Goal: Communication & Community: Share content

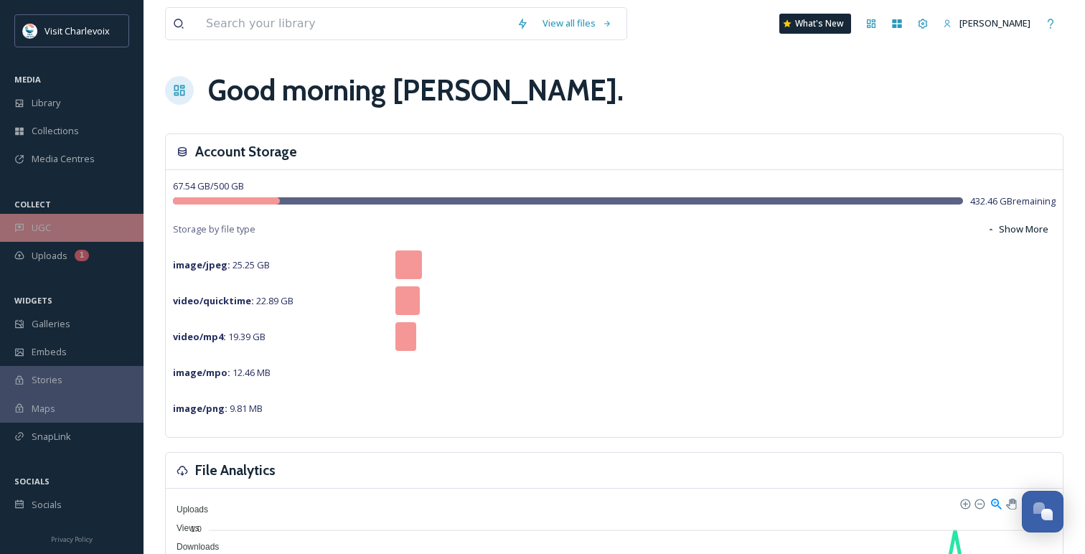
click at [51, 226] on div "UGC" at bounding box center [71, 228] width 143 height 28
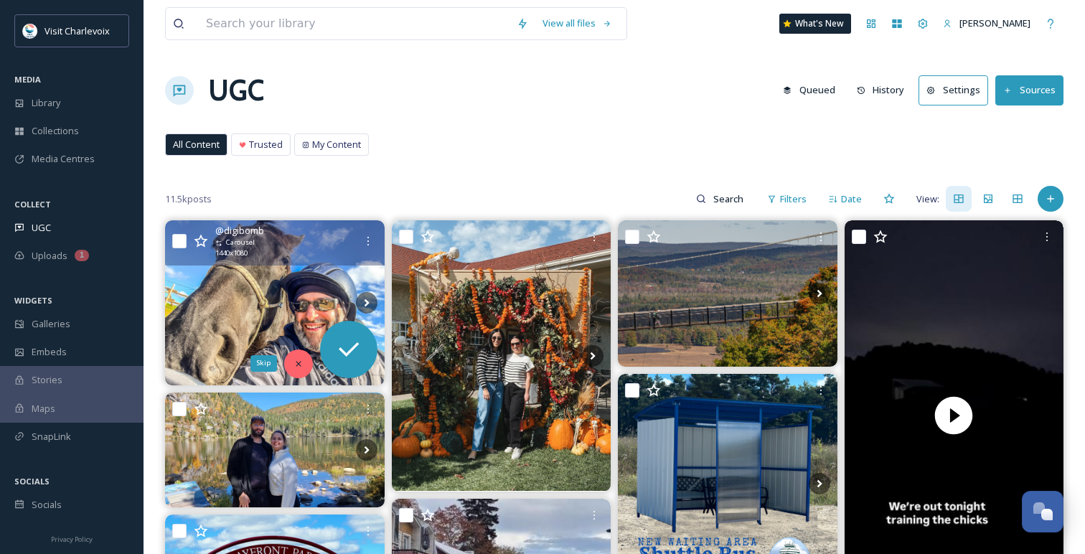
click at [294, 361] on icon at bounding box center [298, 364] width 10 height 10
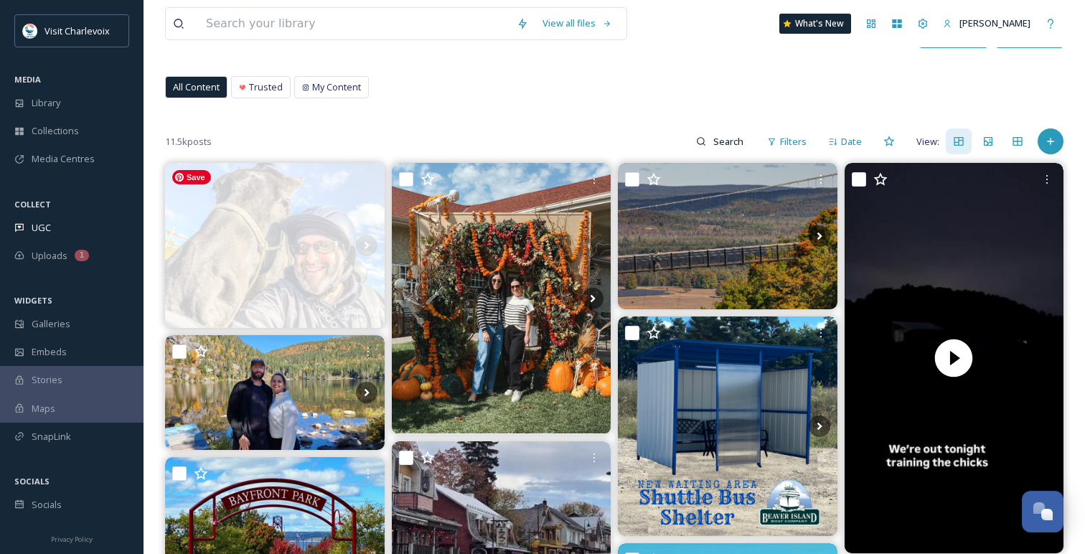
scroll to position [82, 0]
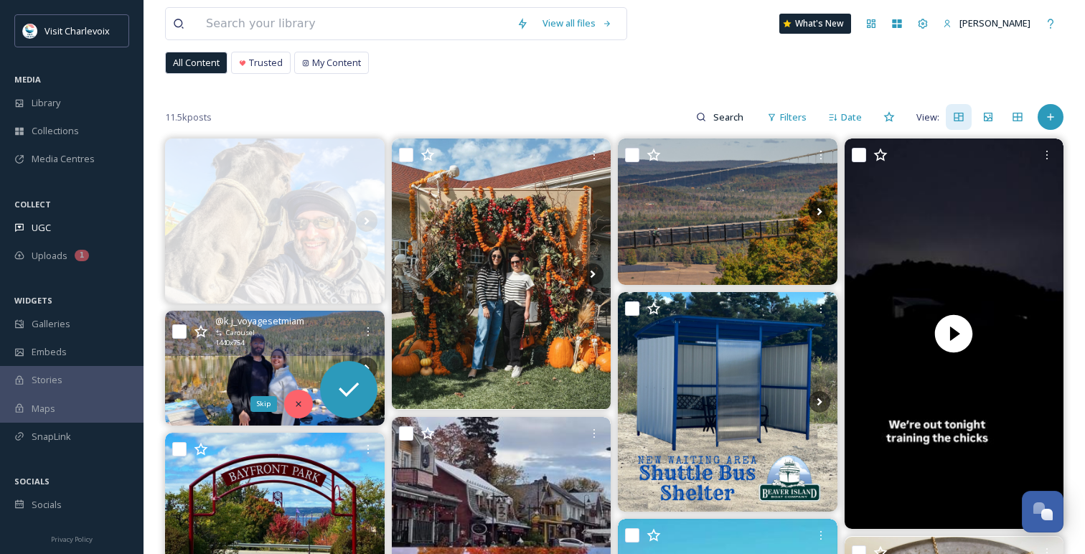
click at [302, 394] on div "Skip" at bounding box center [298, 404] width 29 height 29
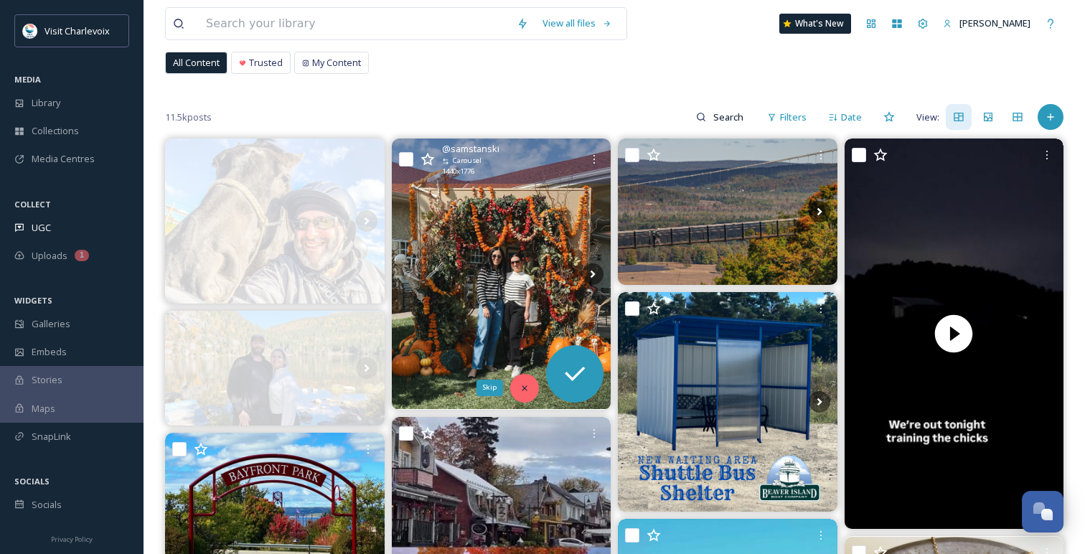
click at [523, 385] on icon at bounding box center [524, 388] width 10 height 10
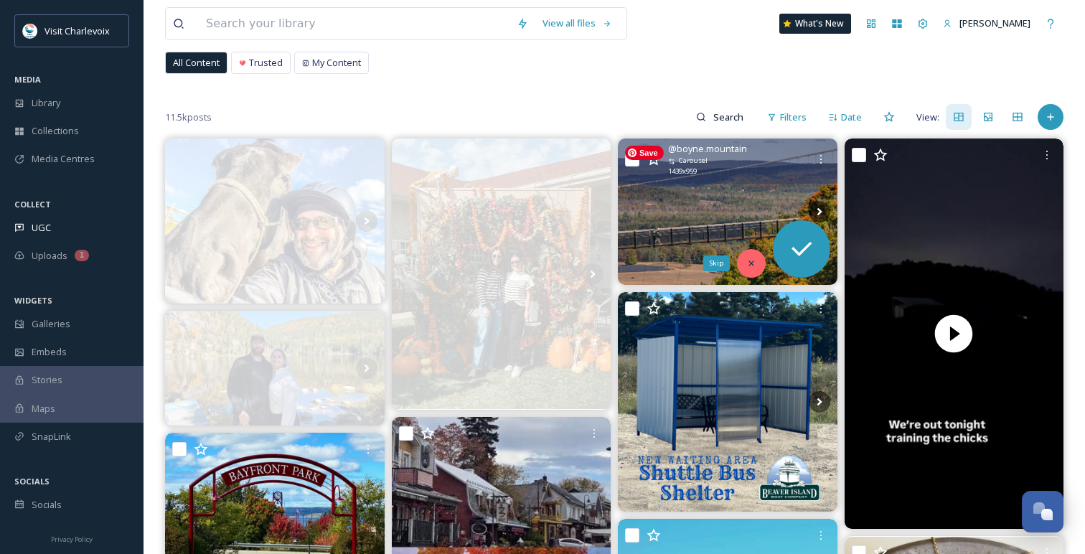
click at [747, 261] on icon at bounding box center [751, 263] width 10 height 10
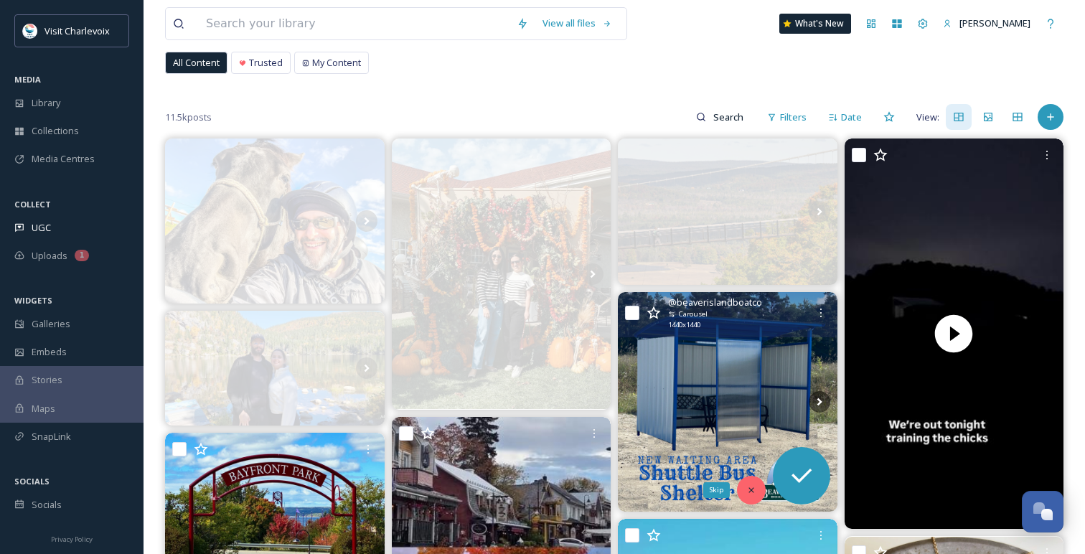
click at [745, 496] on div "Skip" at bounding box center [751, 490] width 29 height 29
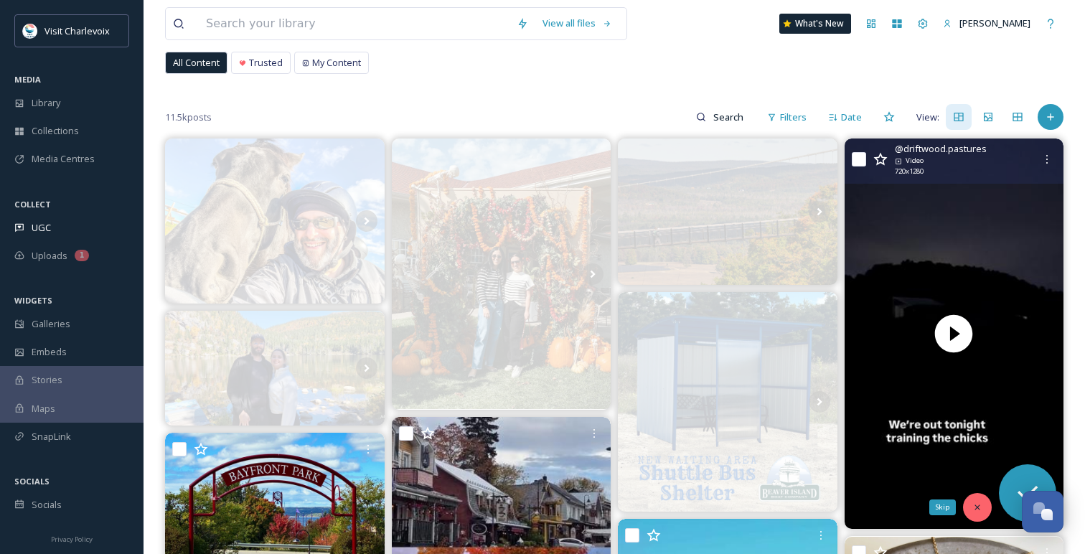
click at [975, 506] on icon at bounding box center [977, 507] width 10 height 10
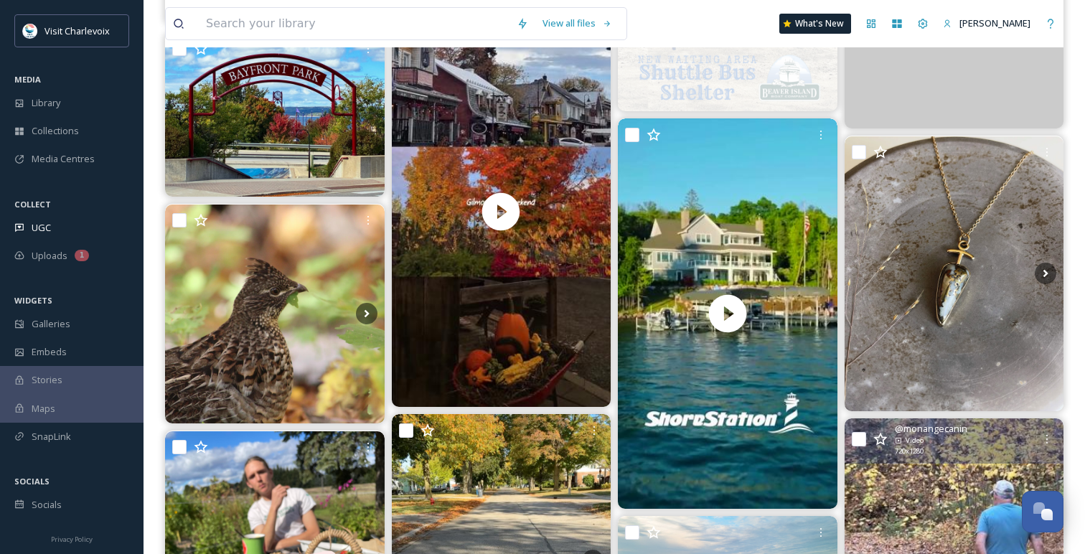
scroll to position [487, 0]
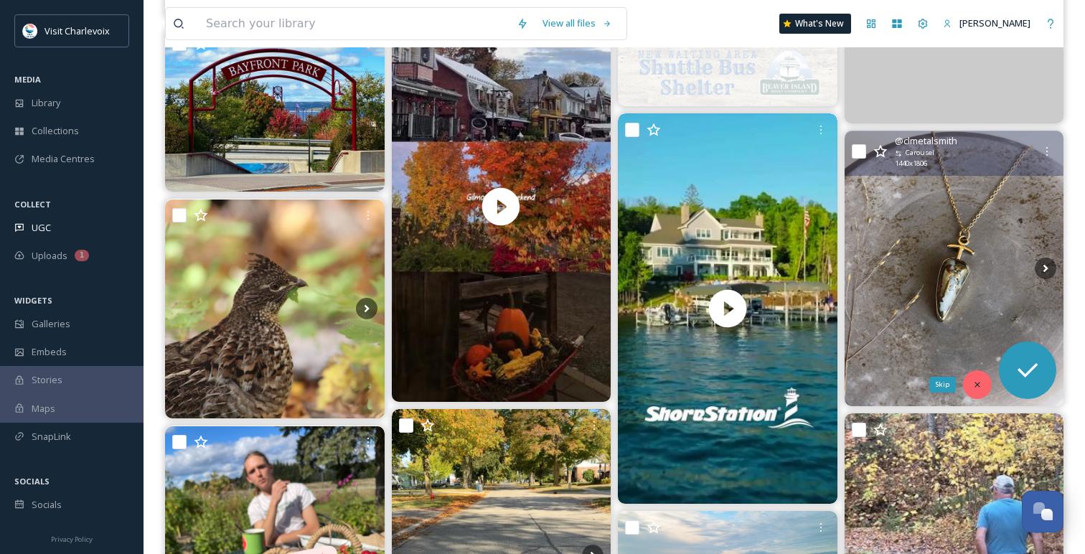
click at [973, 376] on div "Skip" at bounding box center [977, 384] width 29 height 29
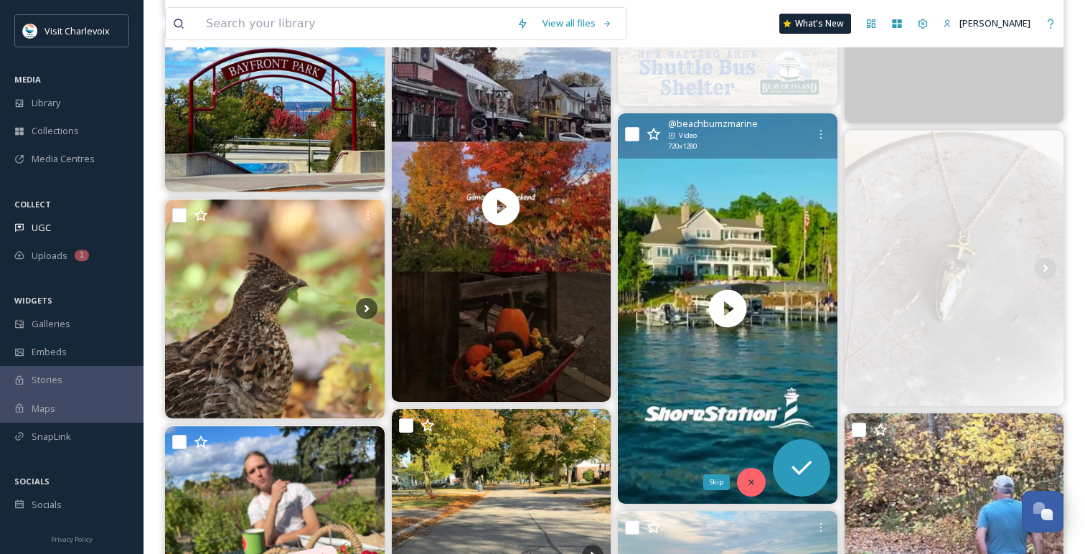
click at [748, 479] on icon at bounding box center [751, 482] width 10 height 10
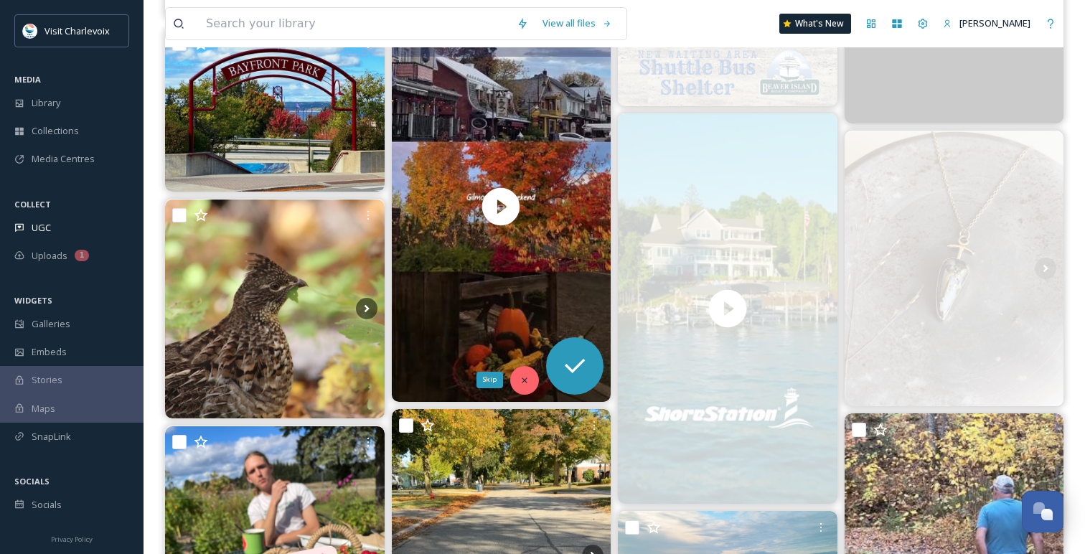
click at [525, 375] on icon at bounding box center [524, 380] width 10 height 10
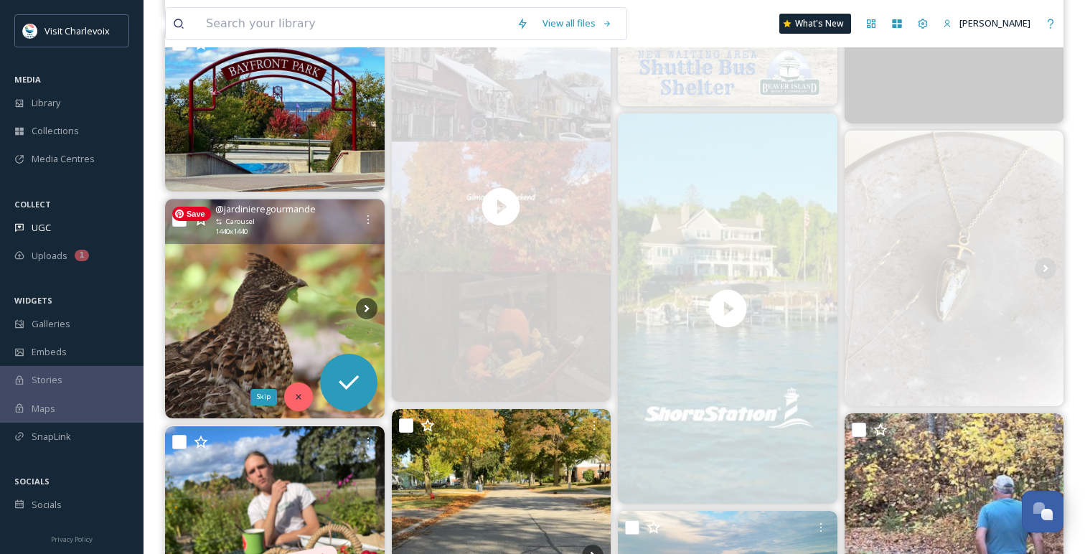
click at [294, 388] on div "Skip" at bounding box center [298, 396] width 29 height 29
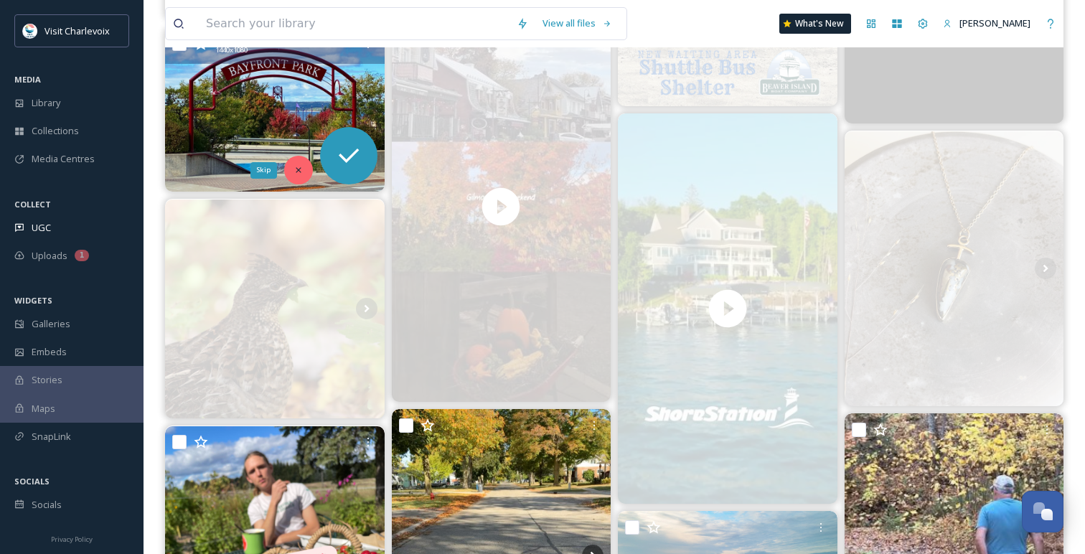
click at [299, 161] on div "Skip" at bounding box center [298, 170] width 29 height 29
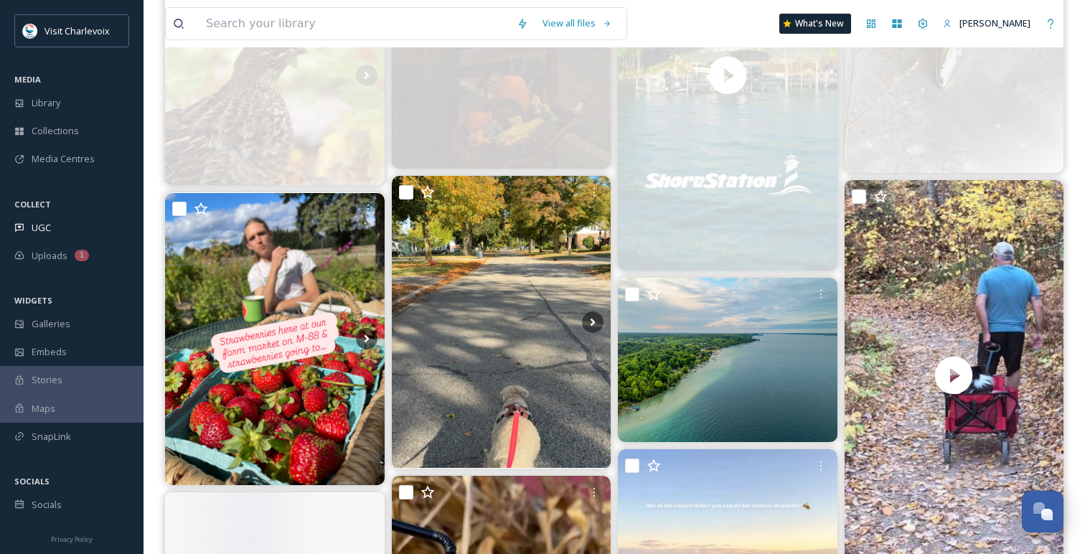
scroll to position [732, 0]
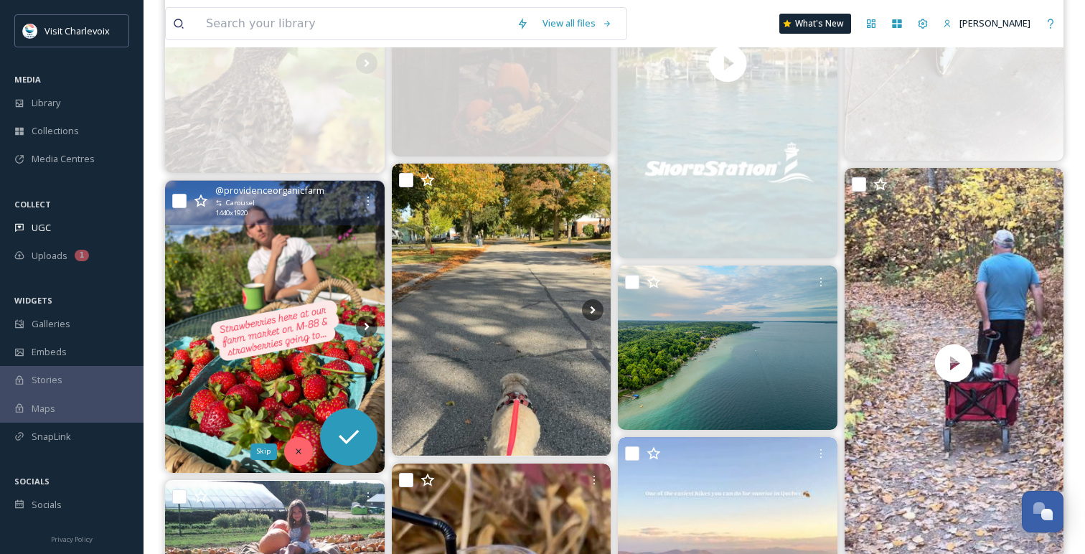
click at [296, 449] on icon at bounding box center [298, 451] width 10 height 10
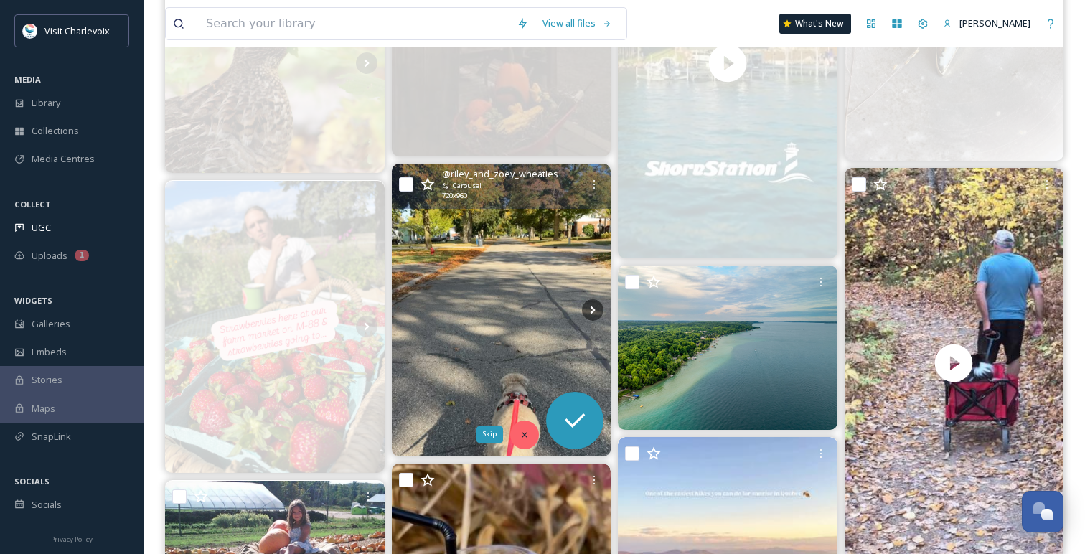
click at [526, 428] on div "Skip" at bounding box center [524, 434] width 29 height 29
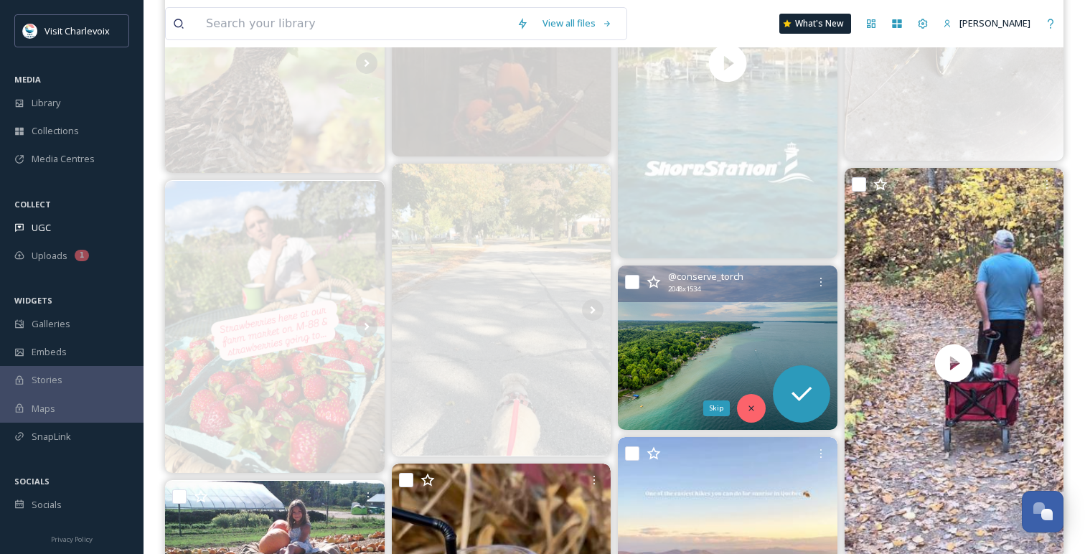
click at [753, 407] on icon at bounding box center [751, 408] width 10 height 10
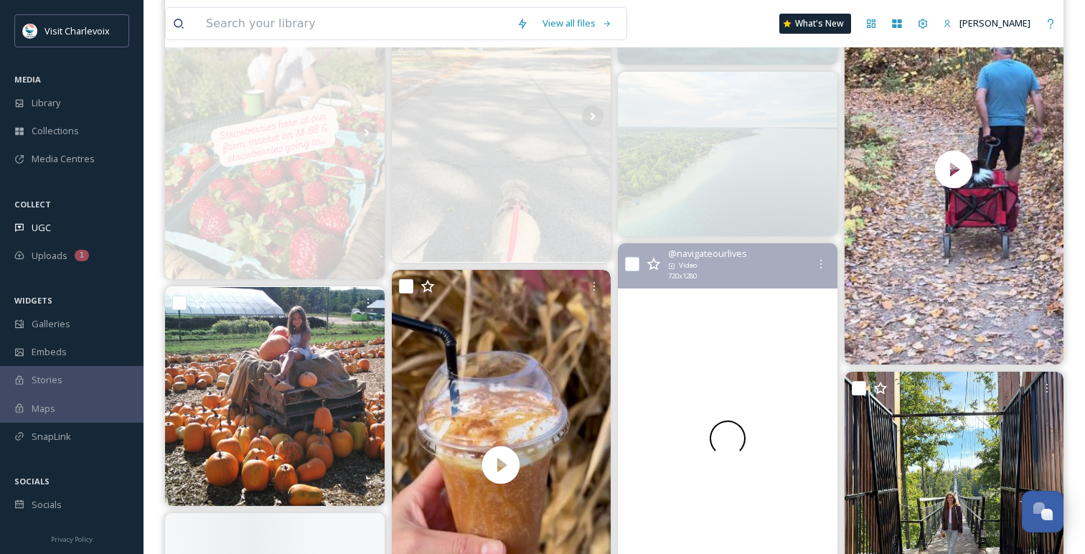
scroll to position [941, 0]
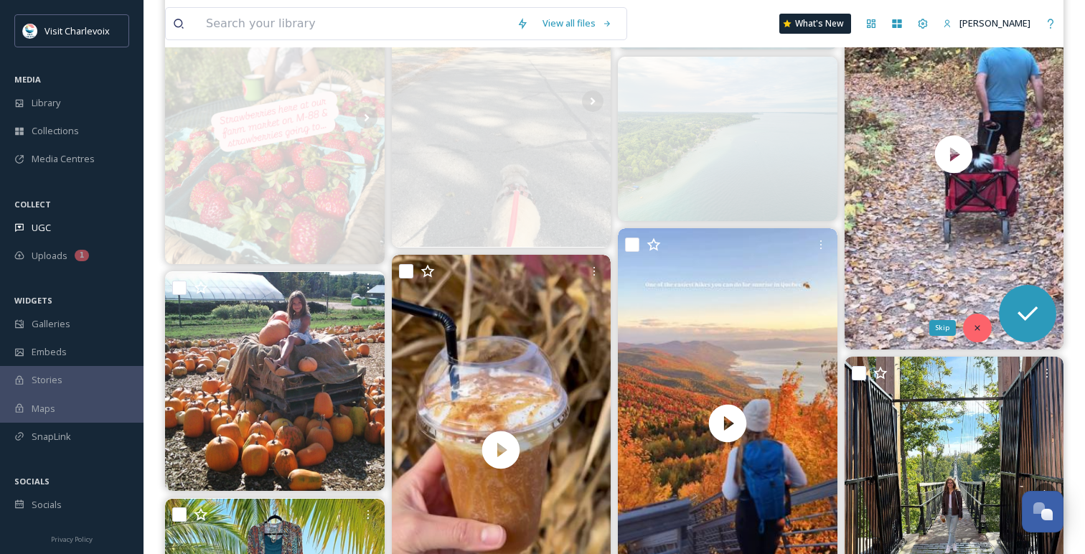
click at [974, 326] on icon at bounding box center [977, 328] width 10 height 10
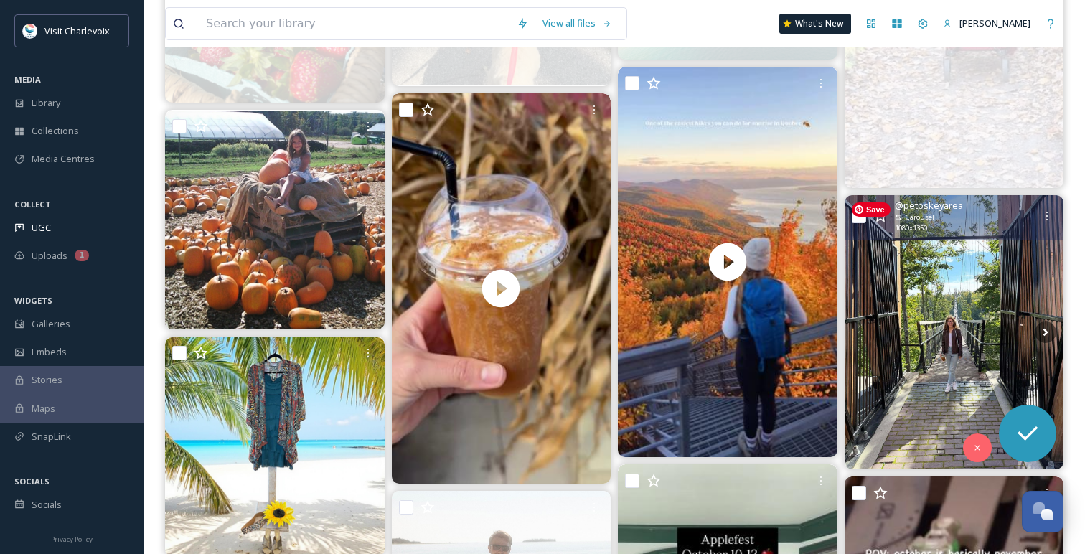
scroll to position [1145, 0]
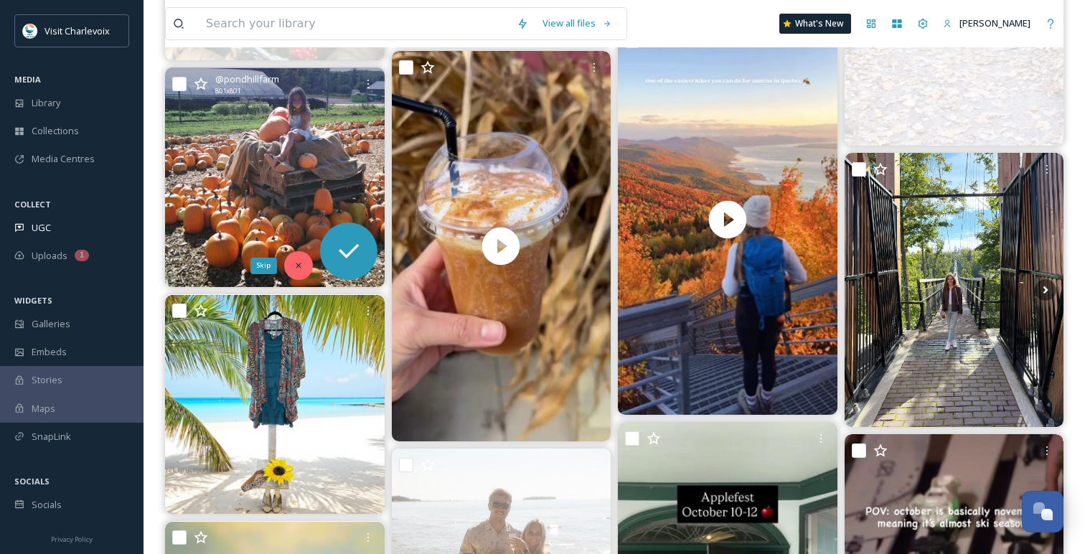
click at [290, 260] on div "Skip" at bounding box center [298, 265] width 29 height 29
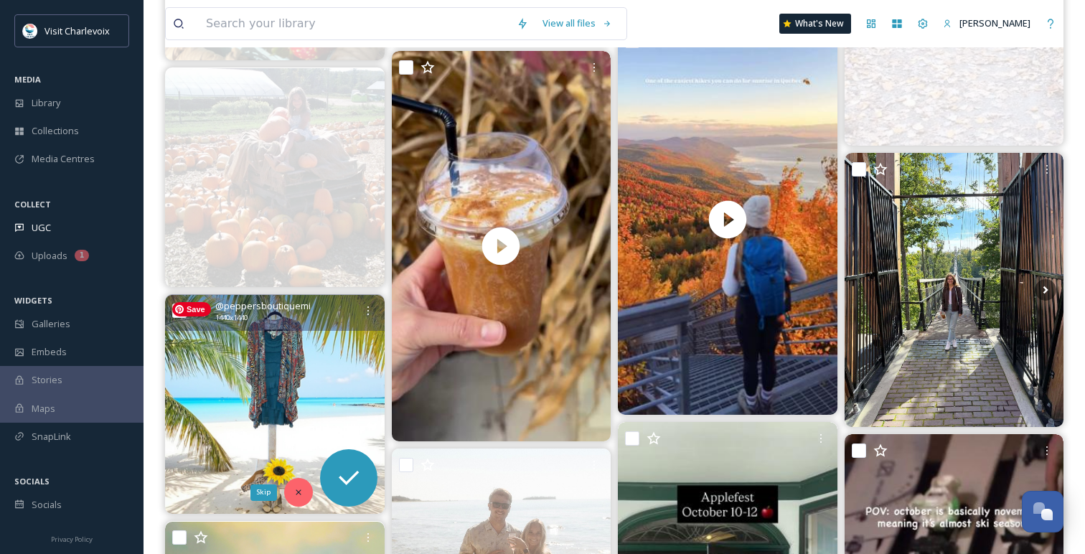
click at [299, 496] on icon at bounding box center [298, 492] width 10 height 10
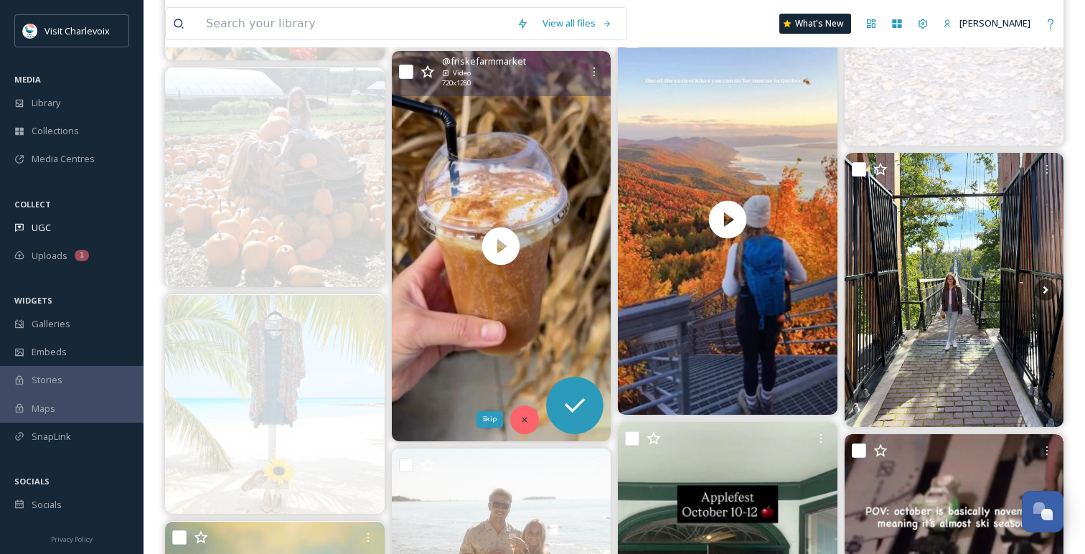
click at [524, 420] on icon at bounding box center [524, 419] width 5 height 5
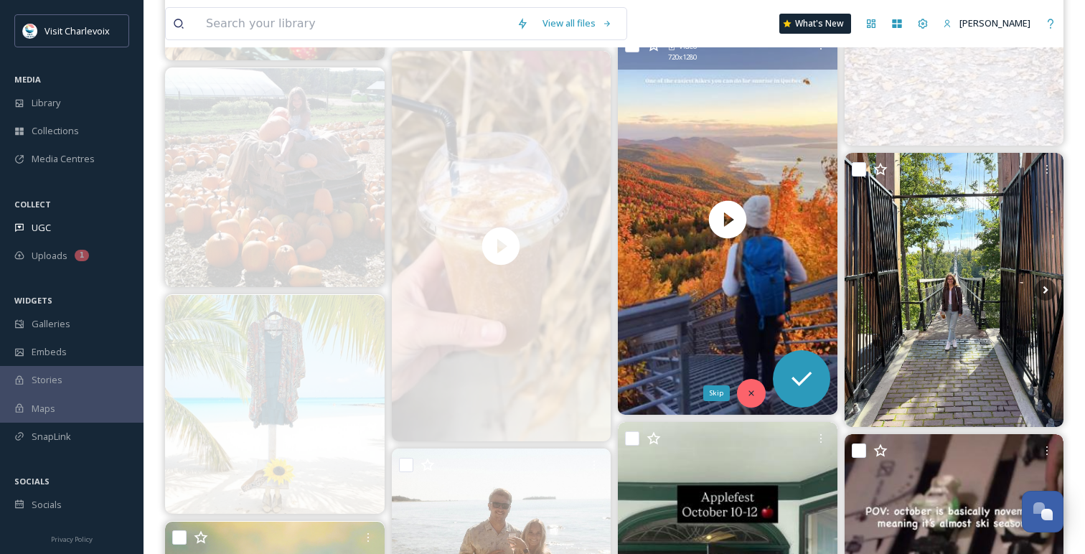
click at [750, 395] on icon at bounding box center [751, 393] width 10 height 10
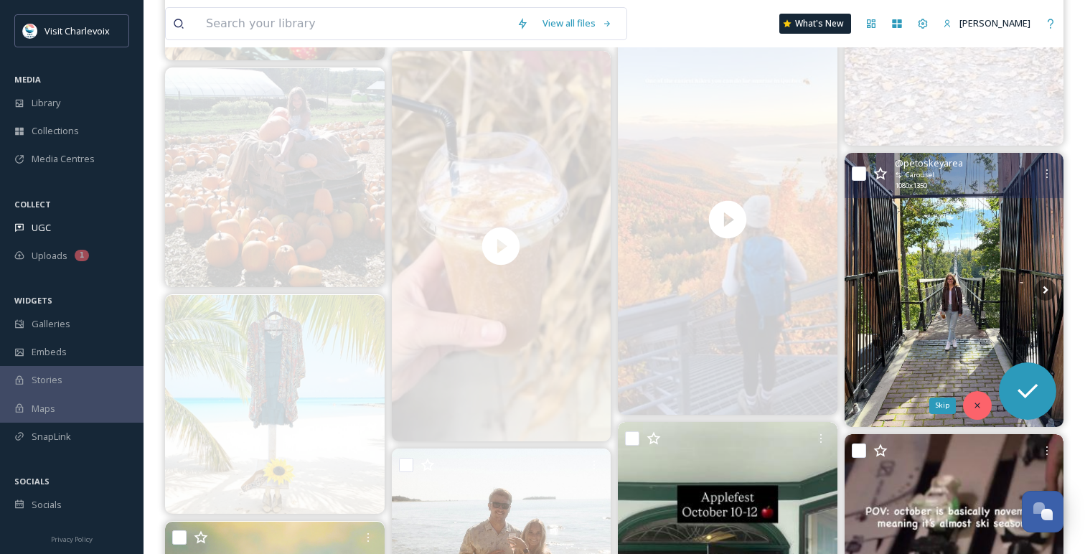
click at [971, 405] on div "Skip" at bounding box center [977, 405] width 29 height 29
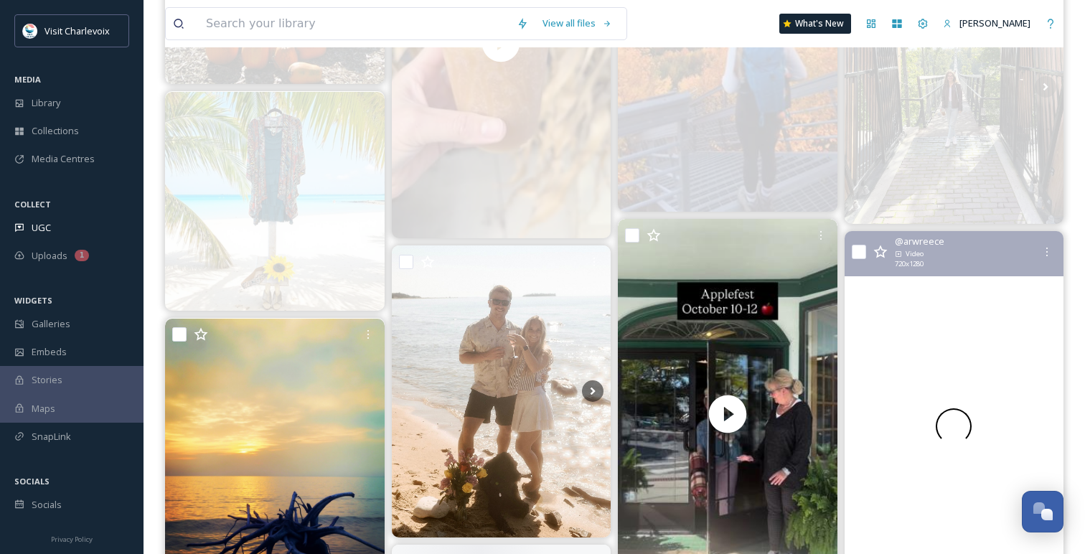
scroll to position [1420, 0]
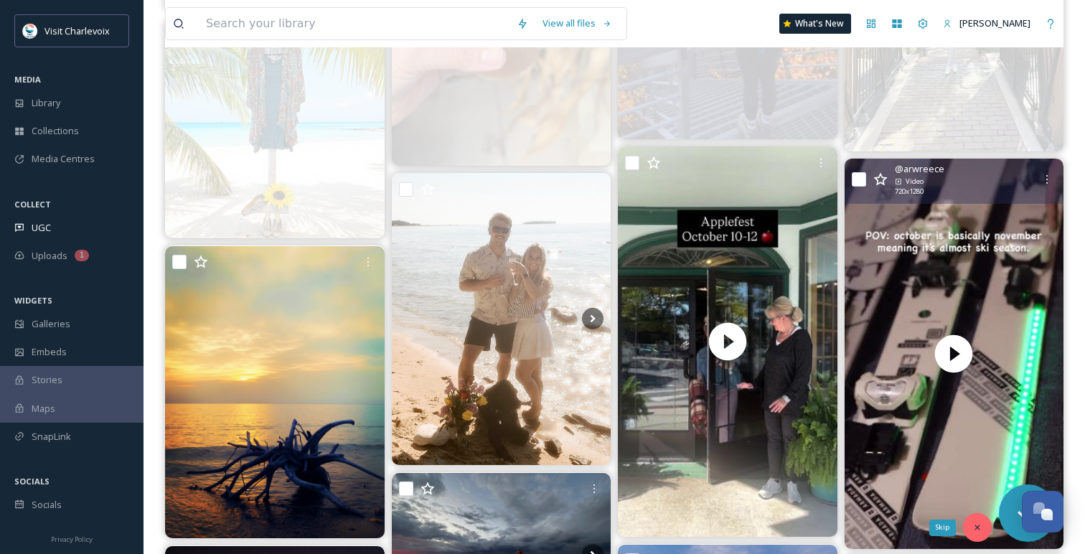
click at [978, 530] on icon at bounding box center [977, 527] width 10 height 10
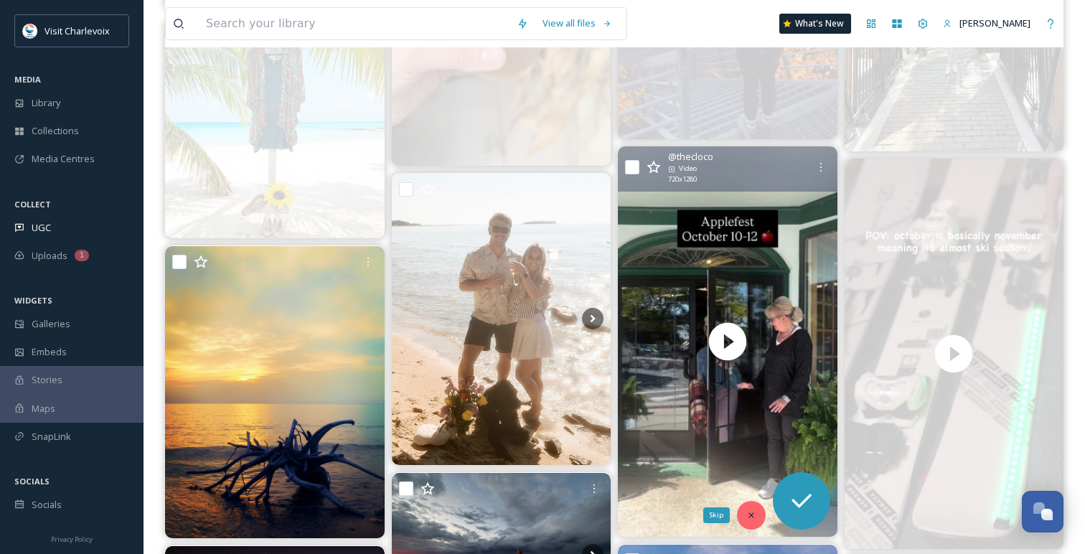
click at [746, 519] on icon at bounding box center [751, 515] width 10 height 10
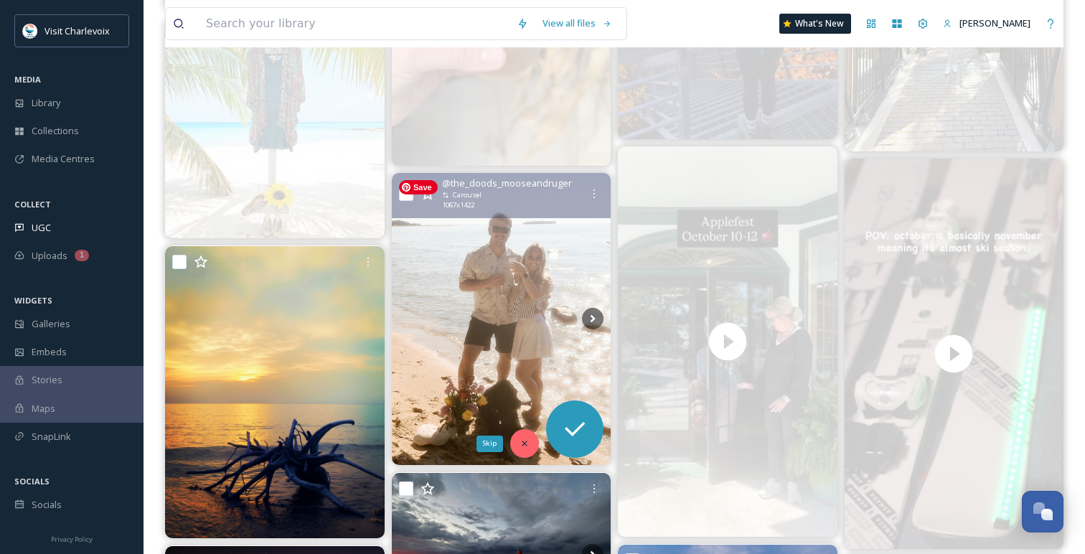
click at [526, 440] on icon at bounding box center [524, 443] width 10 height 10
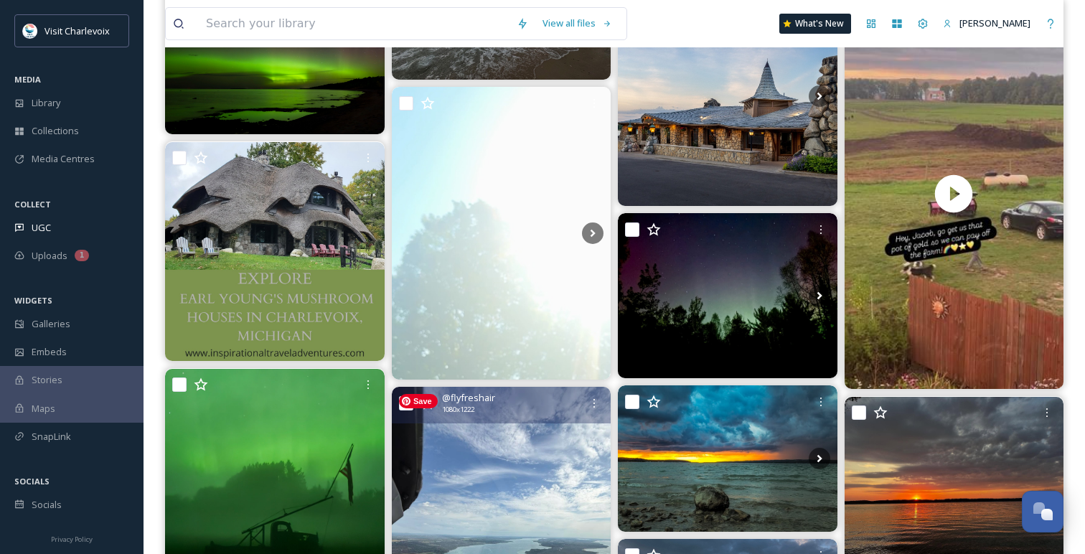
scroll to position [2003, 0]
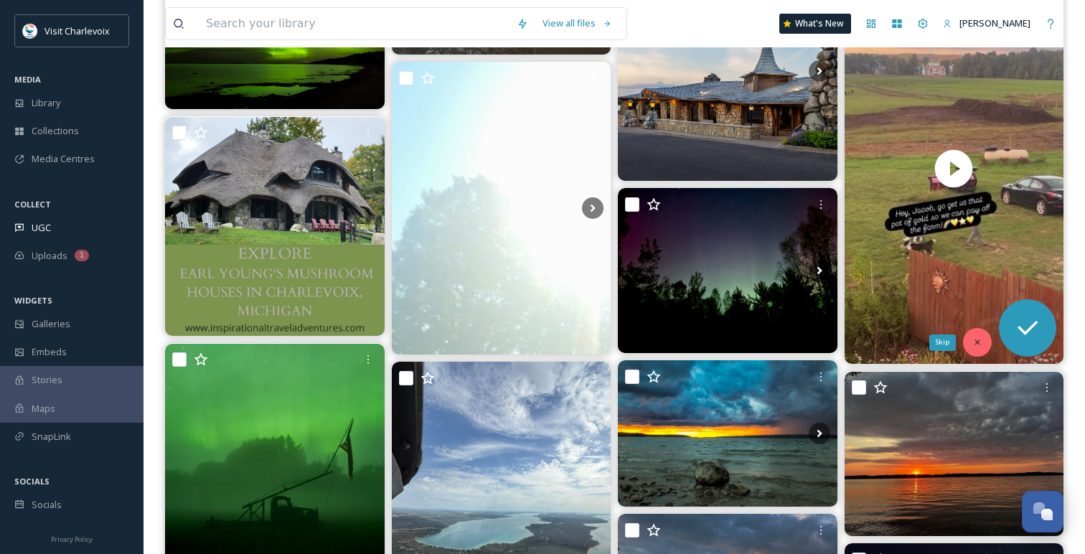
click at [972, 344] on icon at bounding box center [977, 342] width 10 height 10
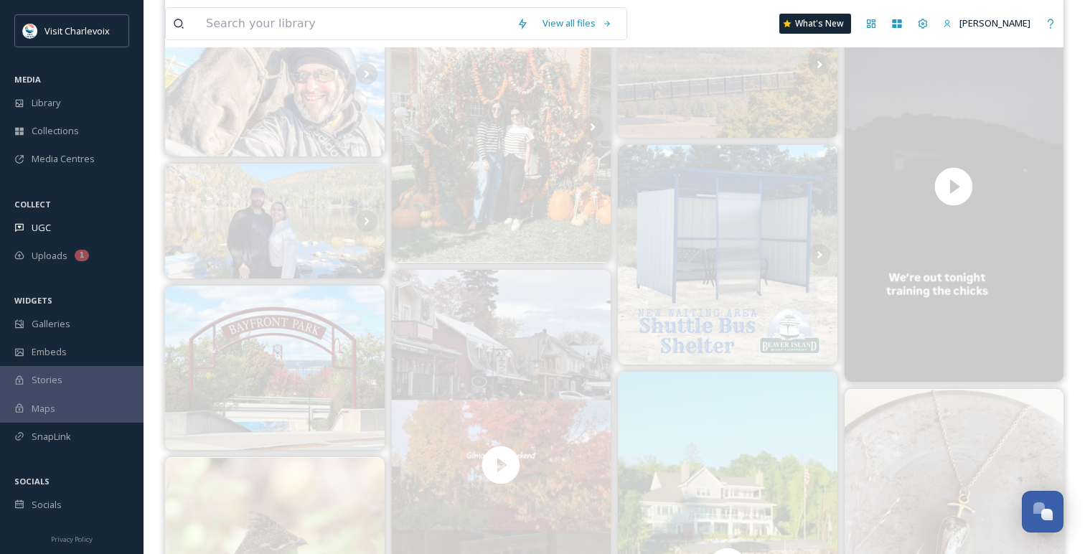
scroll to position [0, 0]
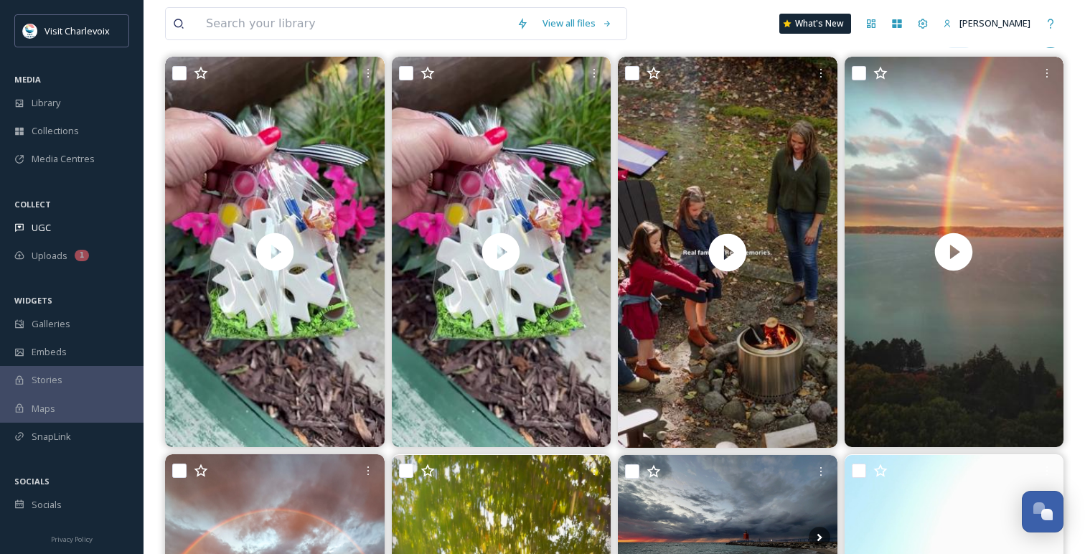
scroll to position [196, 0]
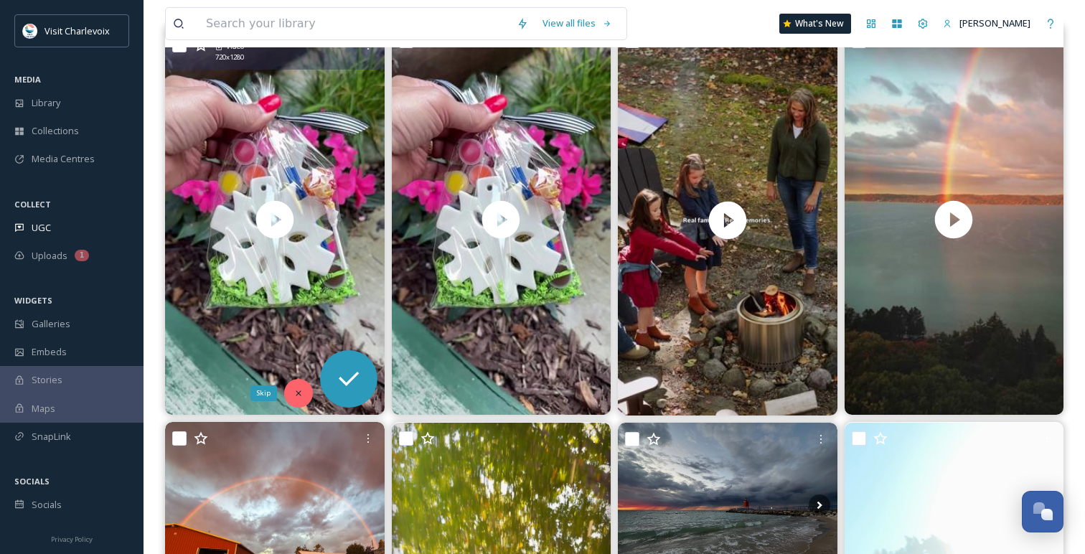
click at [294, 391] on icon at bounding box center [298, 393] width 10 height 10
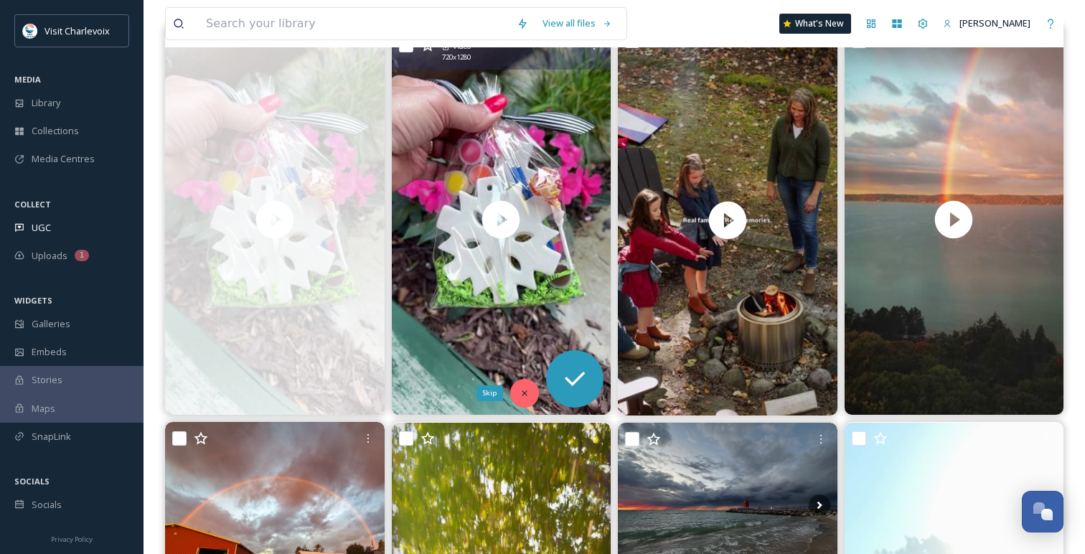
click at [523, 395] on icon at bounding box center [524, 393] width 10 height 10
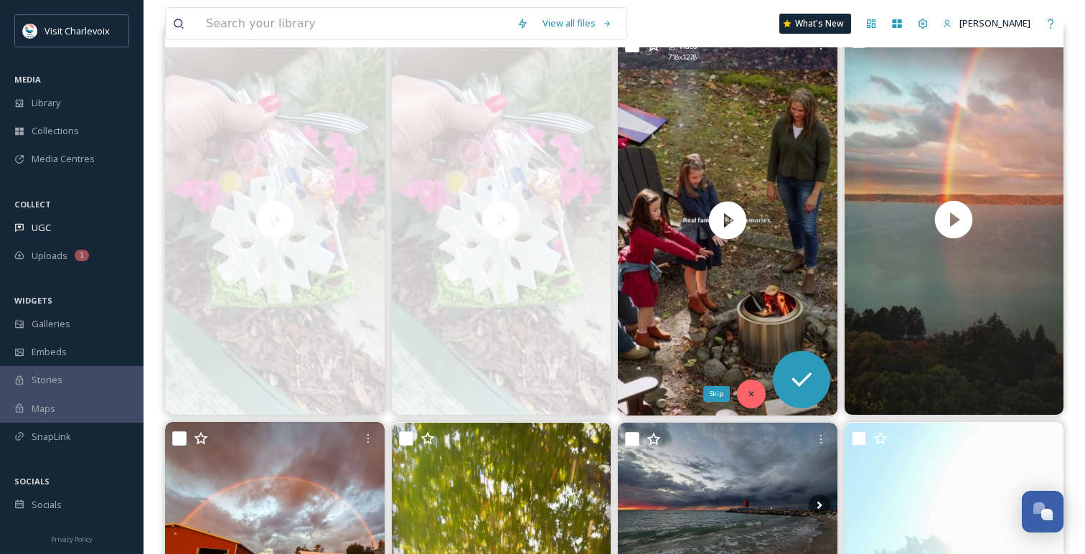
click at [752, 395] on icon at bounding box center [750, 393] width 5 height 5
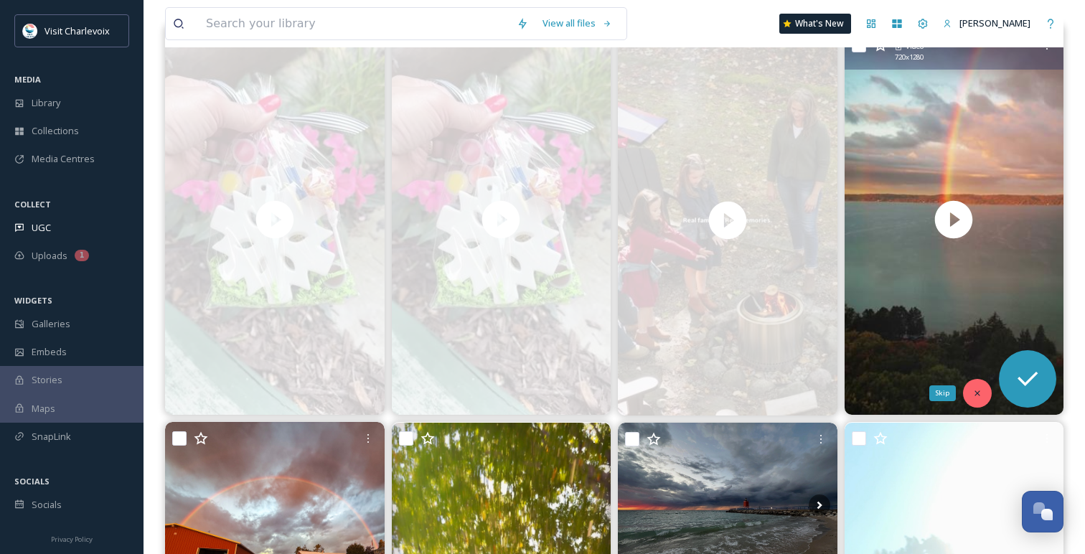
click at [981, 392] on icon at bounding box center [977, 393] width 10 height 10
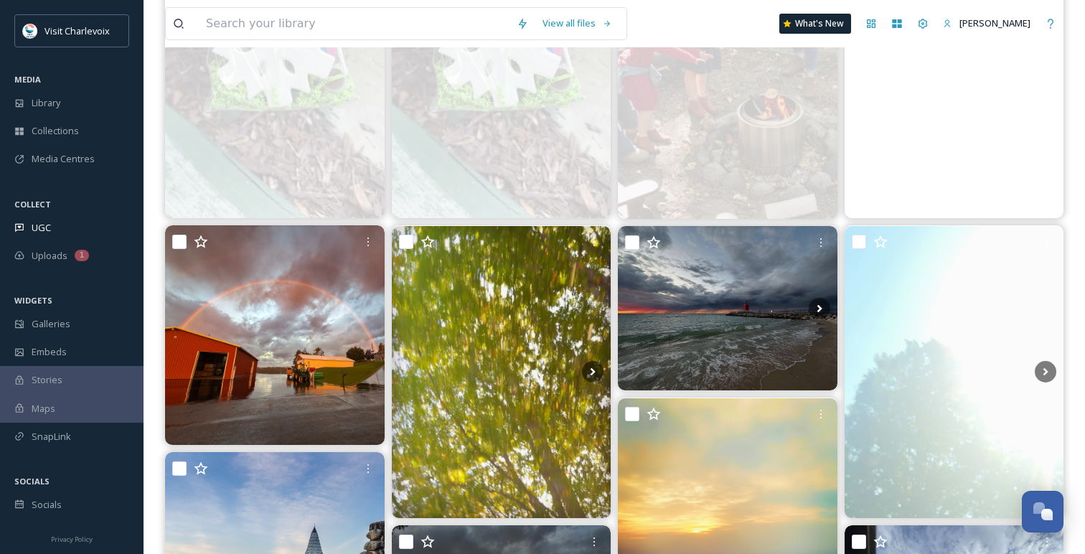
scroll to position [423, 0]
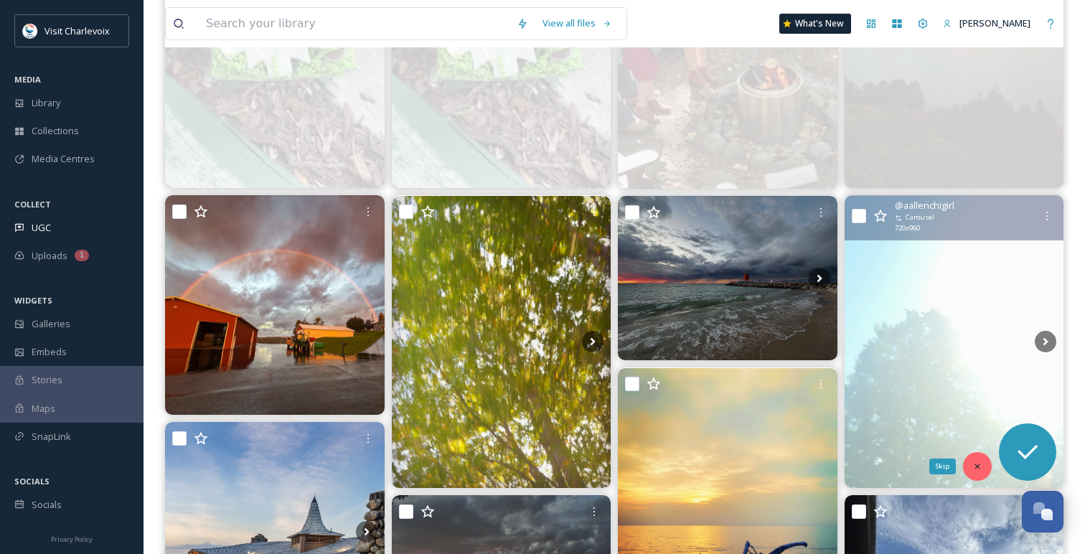
click at [981, 464] on icon at bounding box center [977, 466] width 10 height 10
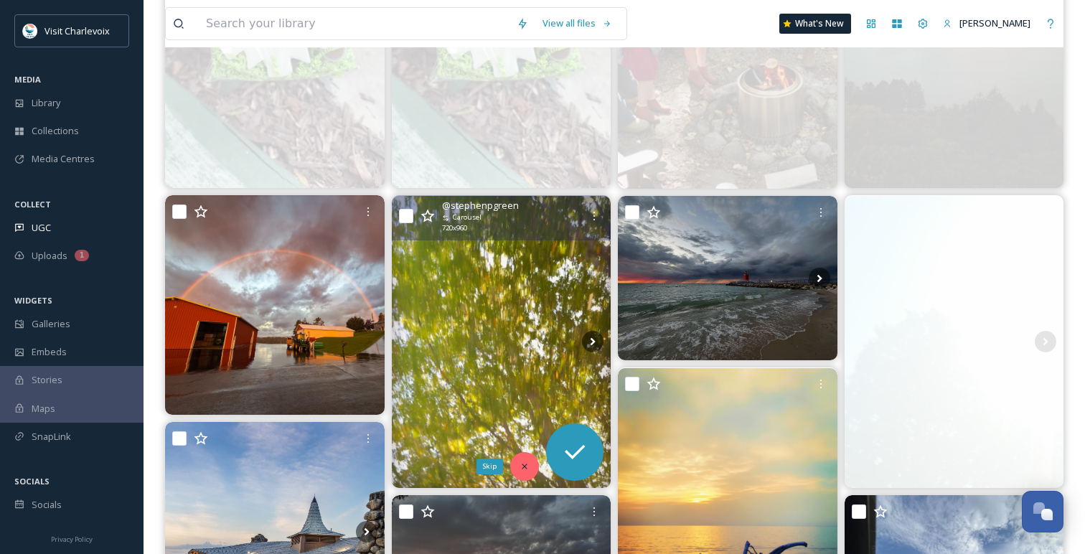
click at [522, 462] on icon at bounding box center [524, 466] width 10 height 10
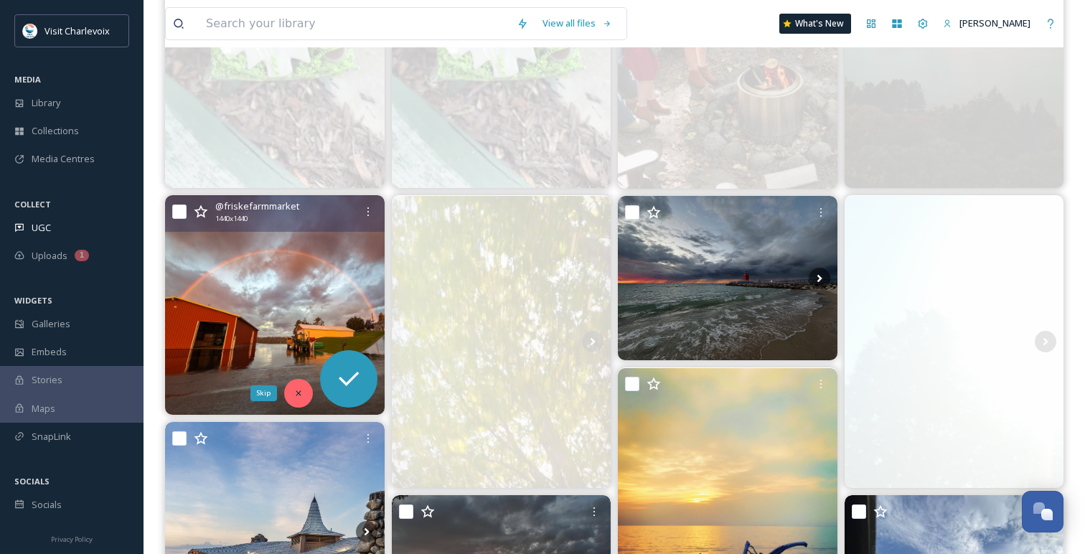
click at [301, 386] on div "Skip" at bounding box center [298, 393] width 29 height 29
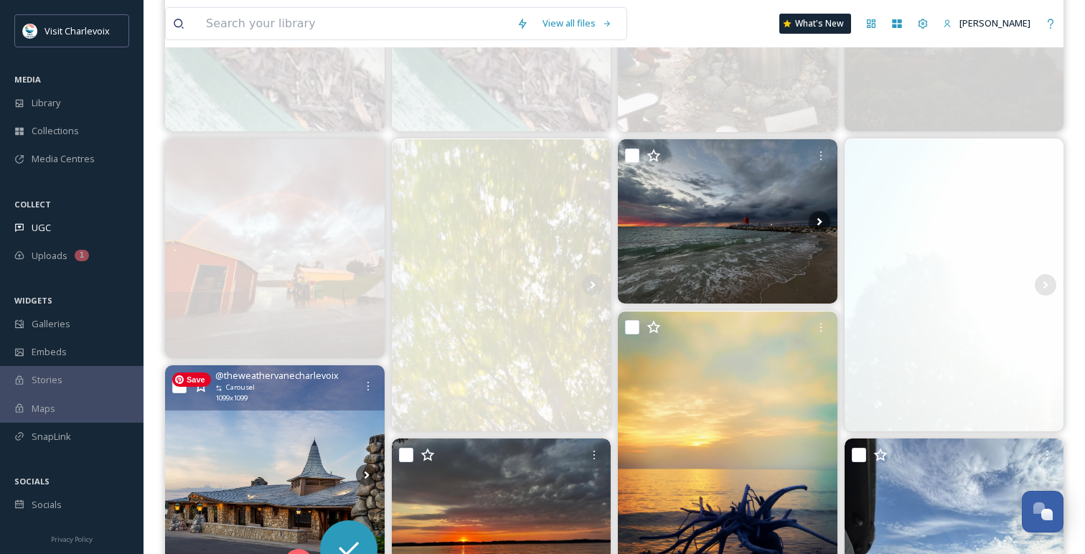
scroll to position [472, 0]
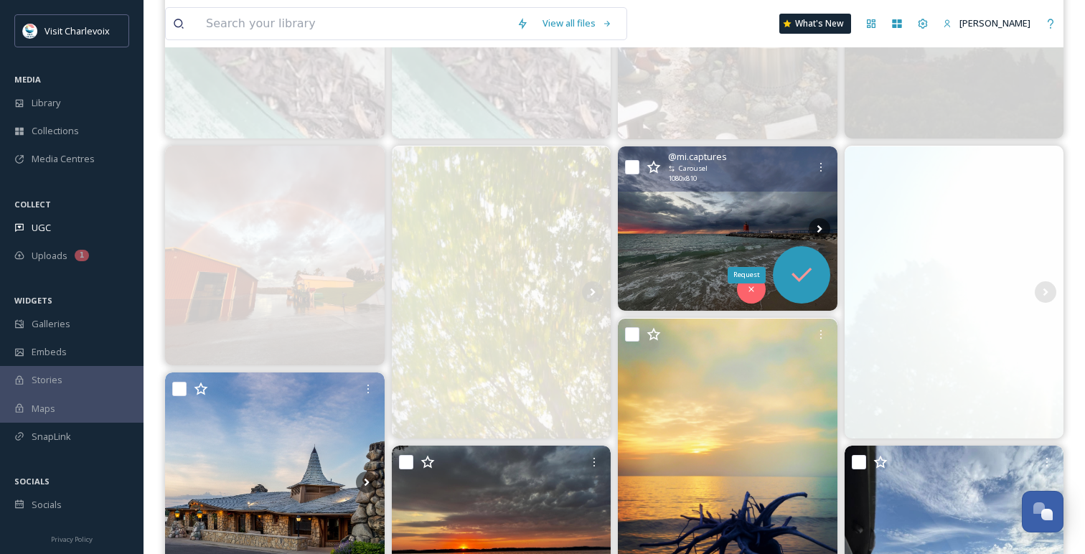
click at [805, 278] on icon at bounding box center [801, 274] width 29 height 29
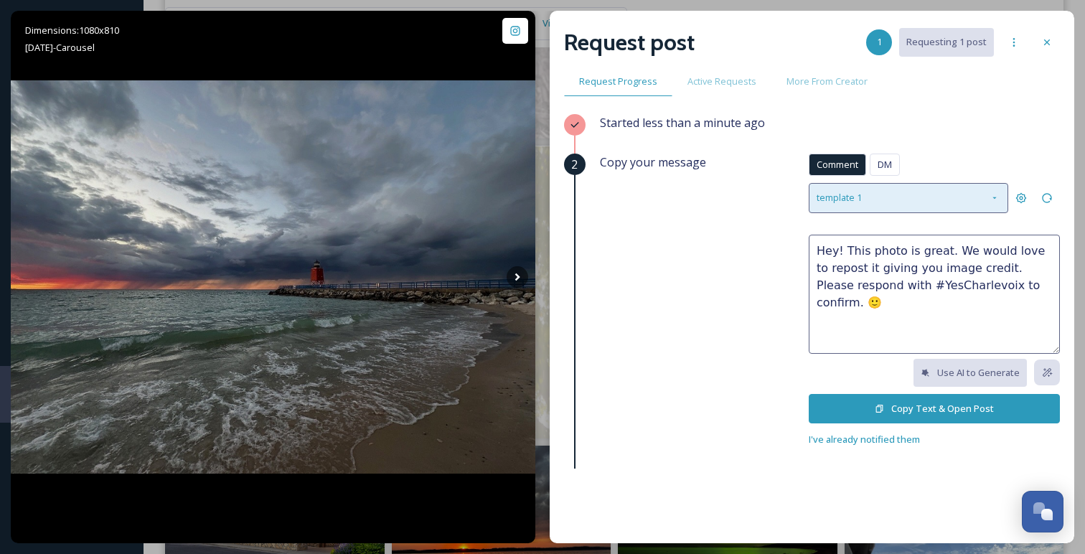
click at [856, 192] on span "template 1" at bounding box center [838, 198] width 45 height 14
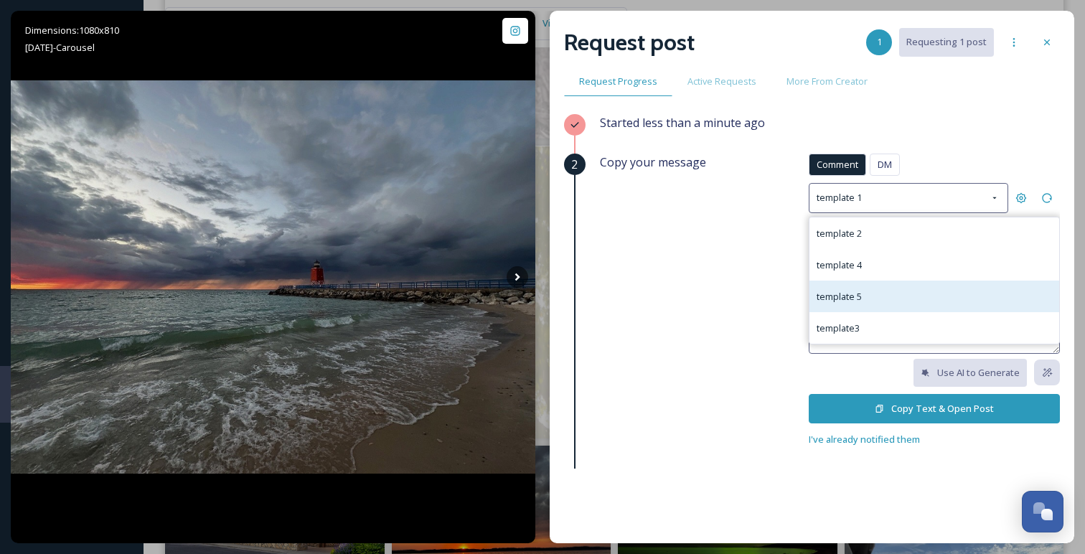
click at [842, 302] on div "template 5" at bounding box center [838, 296] width 45 height 17
type textarea "We love your photo! We would like to include it on our social media channels to…"
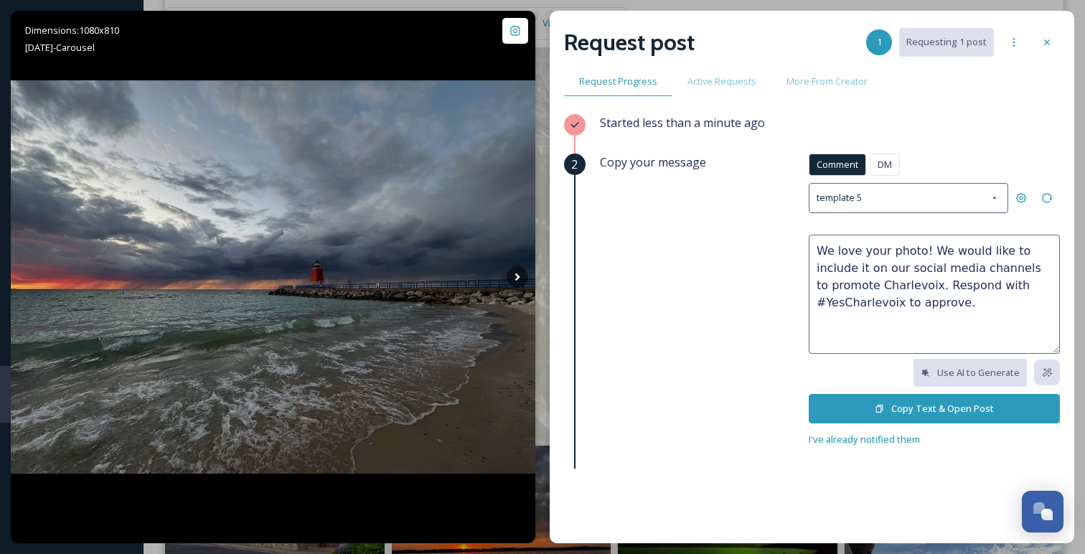
click at [885, 406] on button "Copy Text & Open Post" at bounding box center [933, 408] width 251 height 29
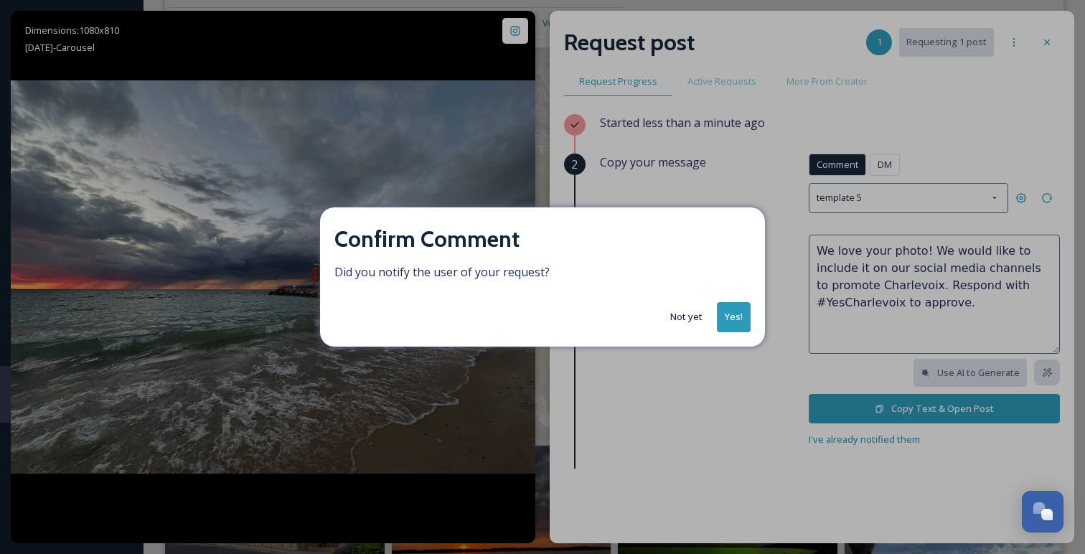
click at [734, 321] on button "Yes!" at bounding box center [734, 316] width 34 height 29
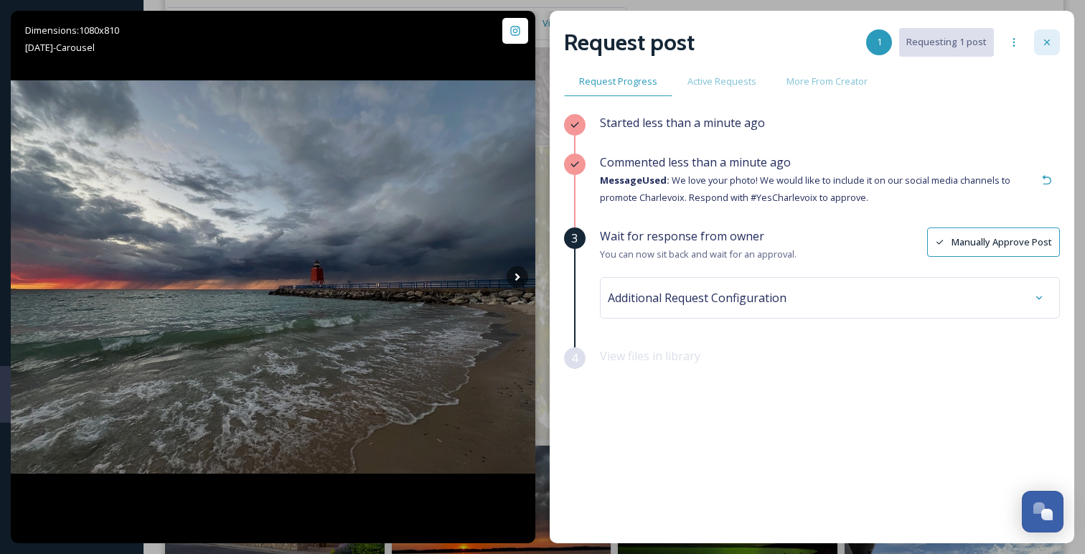
click at [1049, 43] on icon at bounding box center [1046, 42] width 11 height 11
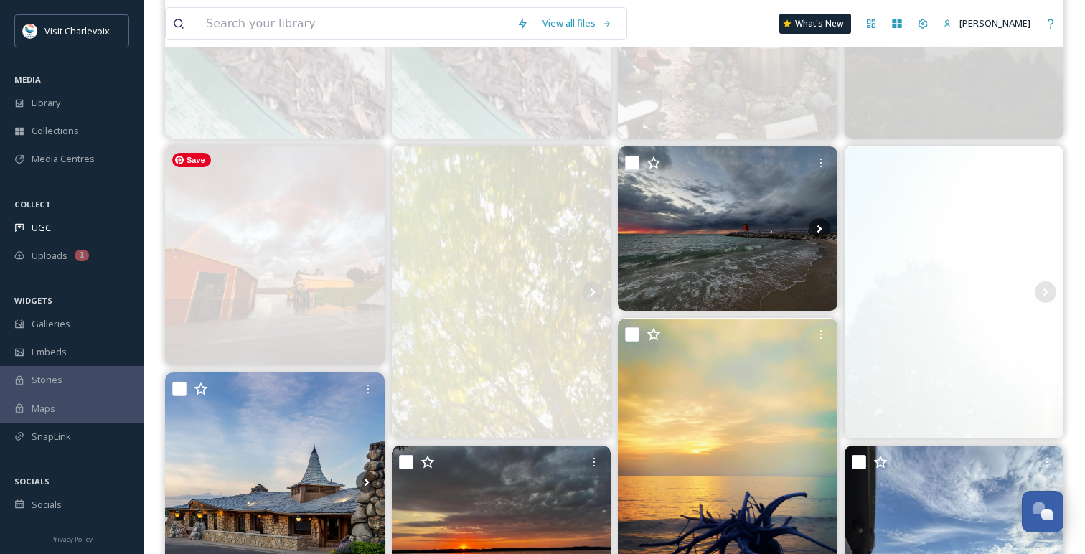
click at [305, 318] on img at bounding box center [275, 256] width 220 height 220
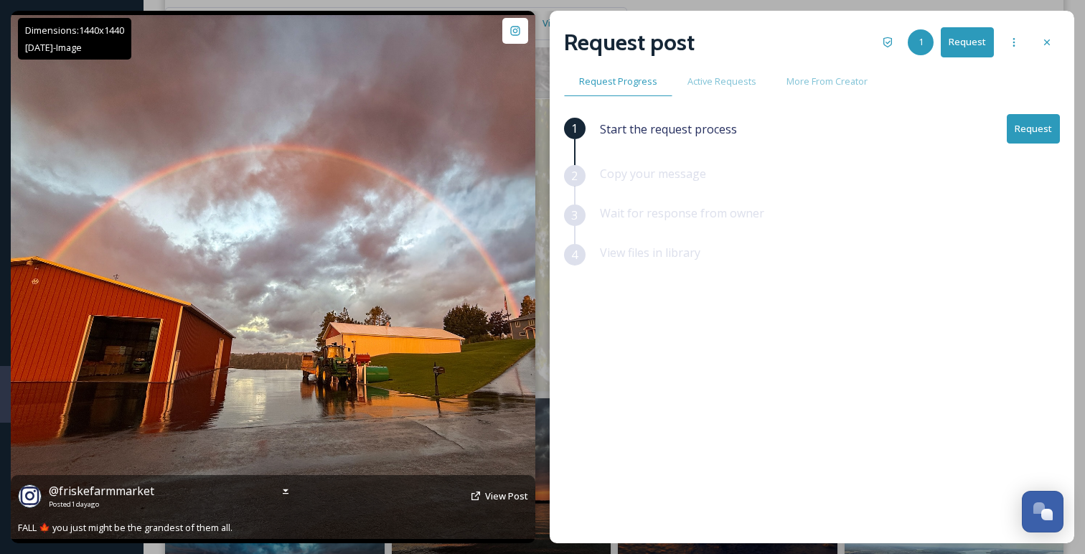
scroll to position [527, 0]
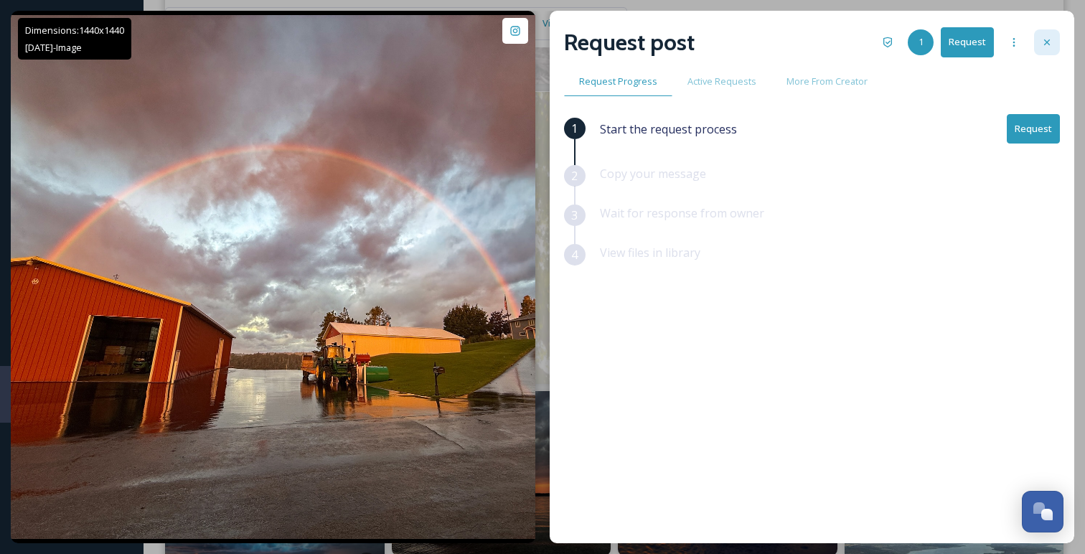
click at [1043, 47] on icon at bounding box center [1046, 42] width 11 height 11
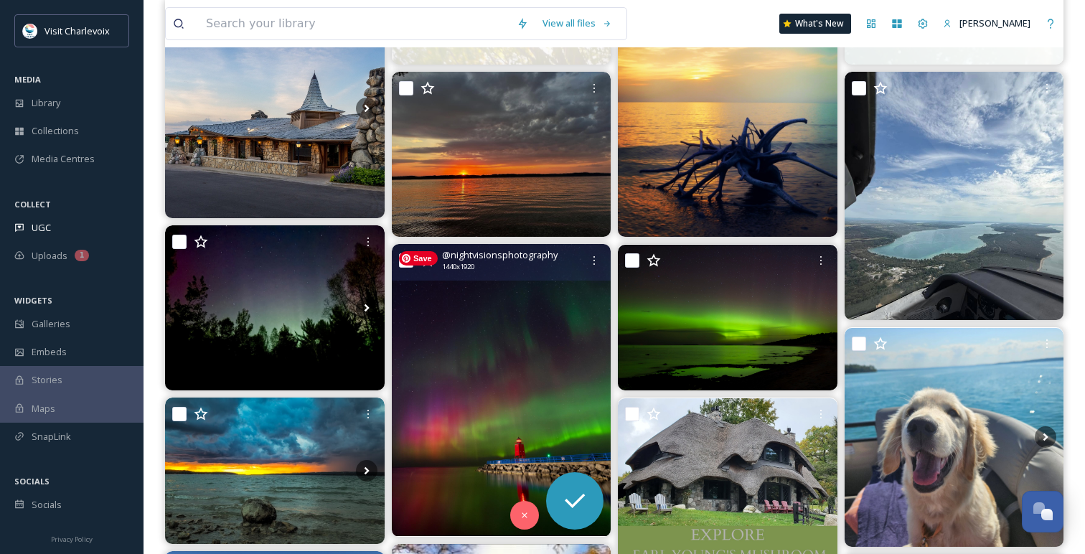
scroll to position [852, 0]
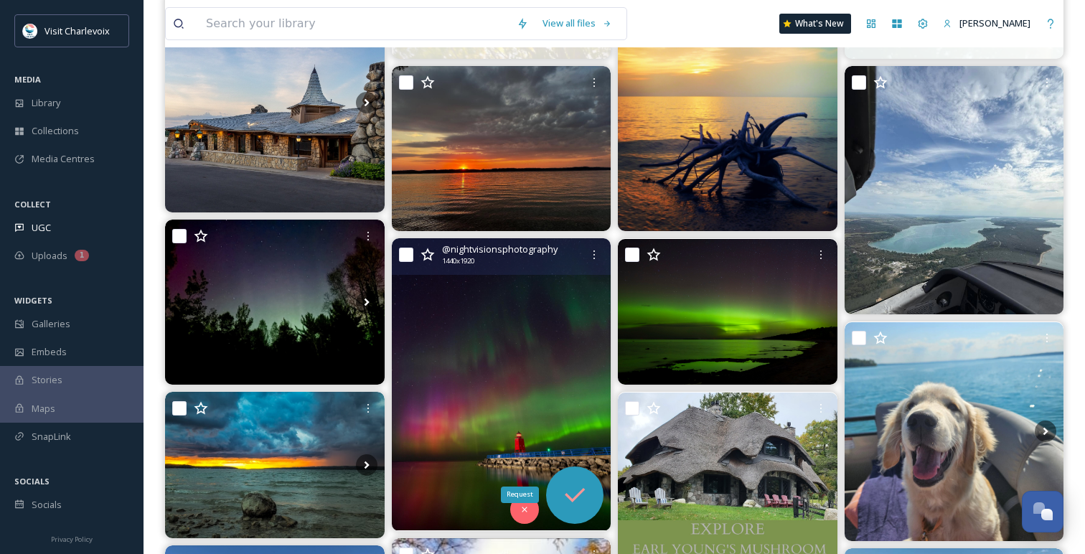
click at [562, 486] on icon at bounding box center [574, 495] width 29 height 29
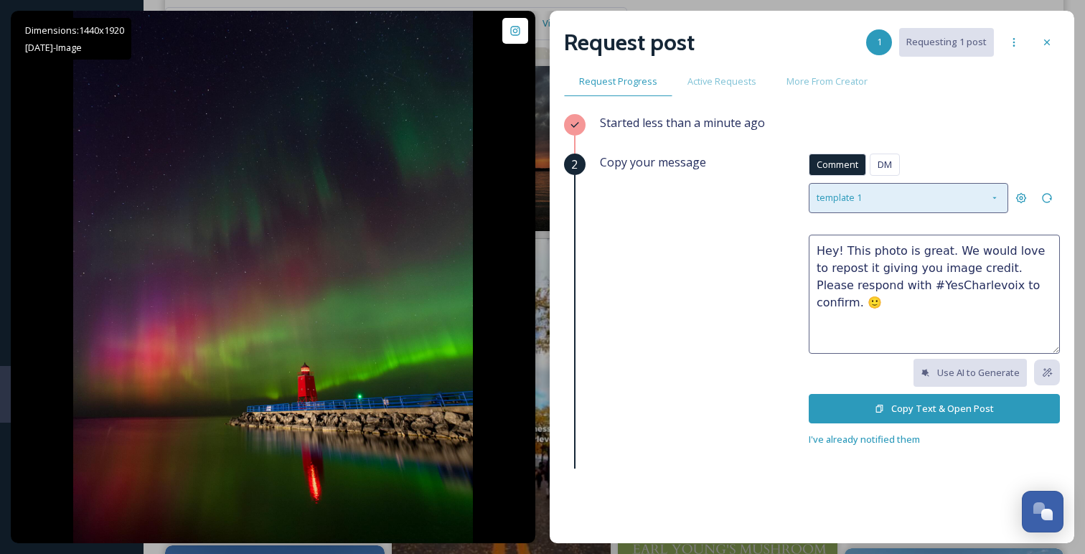
click at [924, 197] on div "template 1" at bounding box center [907, 197] width 199 height 29
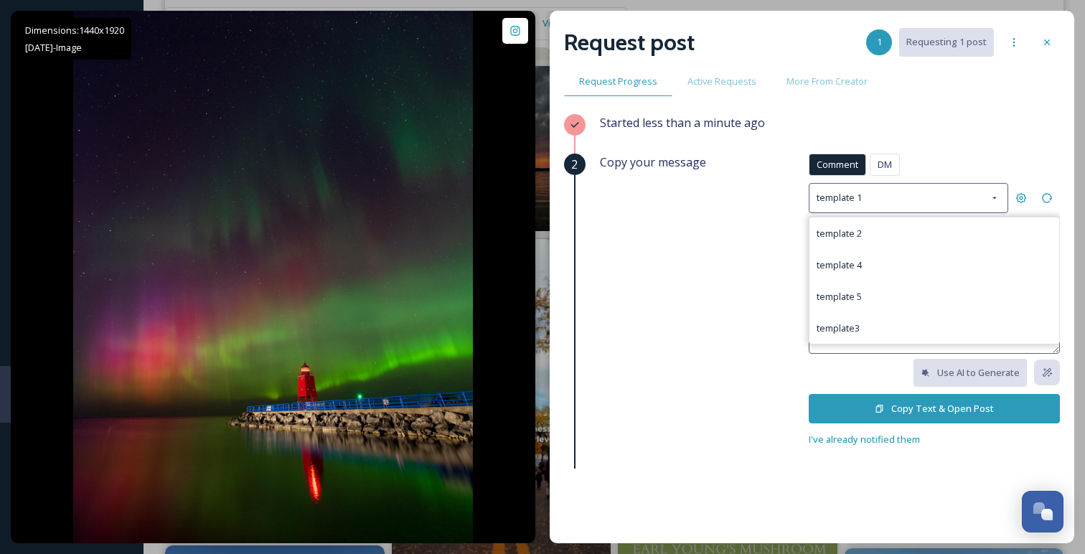
click at [645, 336] on div "Copy your message Comment DM Comment DM template 1 template 2 template 4 templa…" at bounding box center [830, 301] width 460 height 294
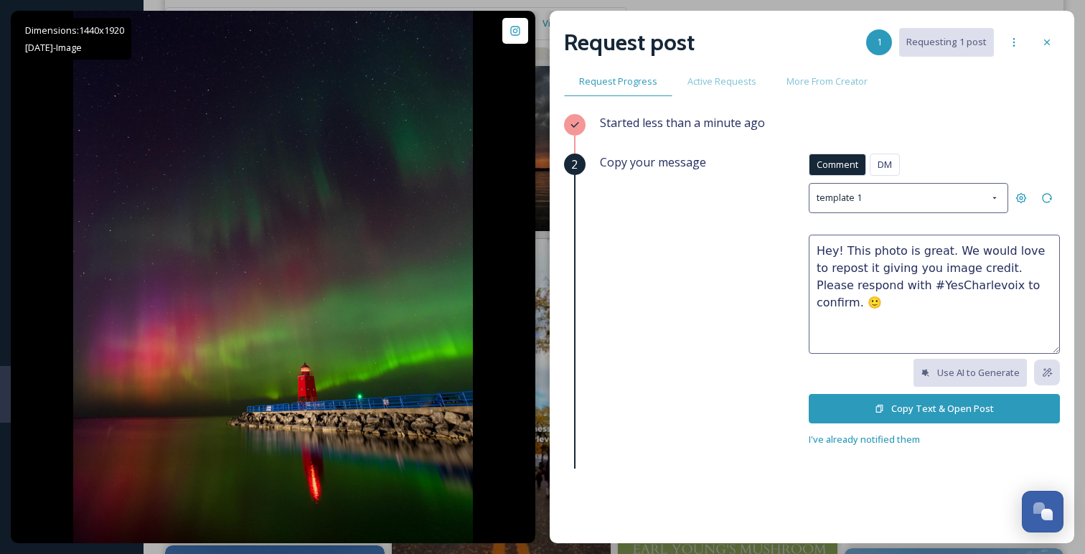
click at [852, 401] on button "Copy Text & Open Post" at bounding box center [933, 408] width 251 height 29
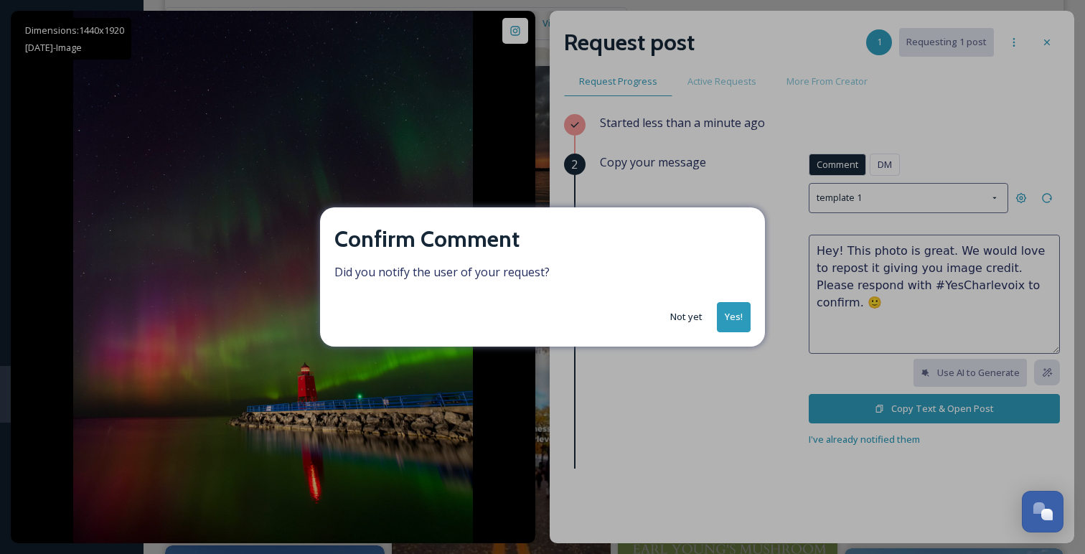
click at [741, 315] on button "Yes!" at bounding box center [734, 316] width 34 height 29
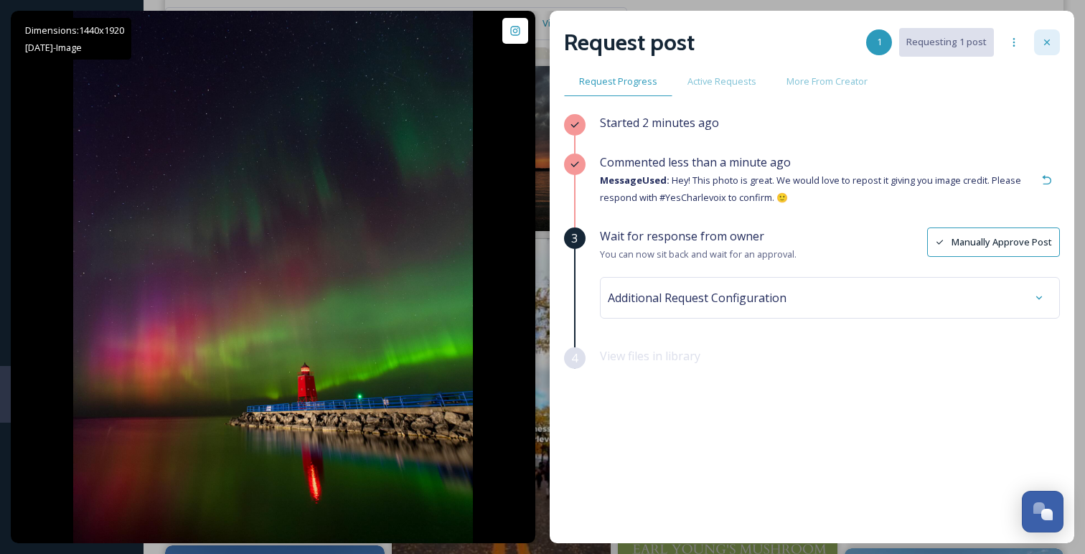
click at [1046, 42] on icon at bounding box center [1047, 42] width 6 height 6
